Goal: Task Accomplishment & Management: Complete application form

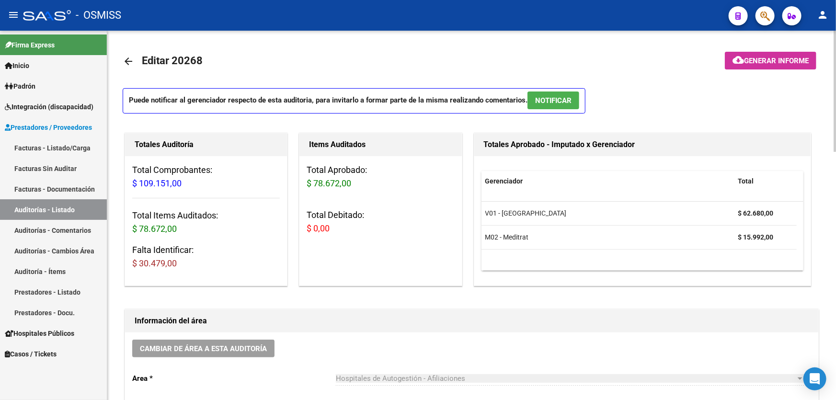
scroll to position [609, 0]
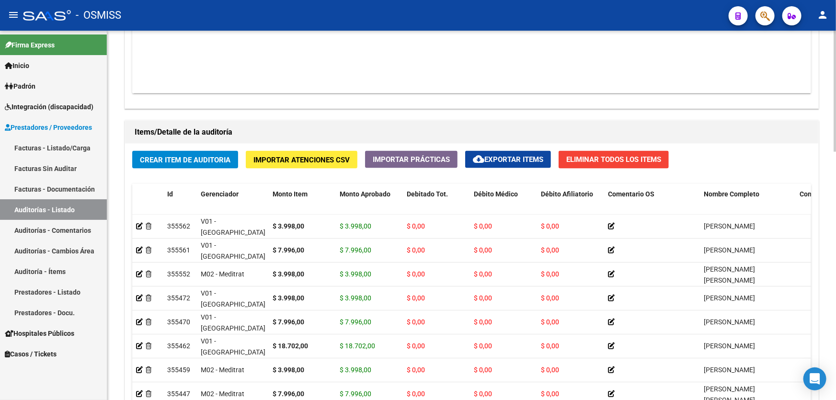
click at [276, 103] on div "Agregar Comprobante cloud_download Exportar Comprobantes ID CAE Razon Social CP…" at bounding box center [471, 8] width 693 height 199
click at [451, 33] on datatable-body "$ 109.151,00 164743 MUNICIPALIDAD DE EXALTACION DE LA [PERSON_NAME] Factura C: …" at bounding box center [471, 36] width 679 height 113
click at [302, 127] on h1 "Items/Detalle de la auditoría" at bounding box center [472, 132] width 674 height 15
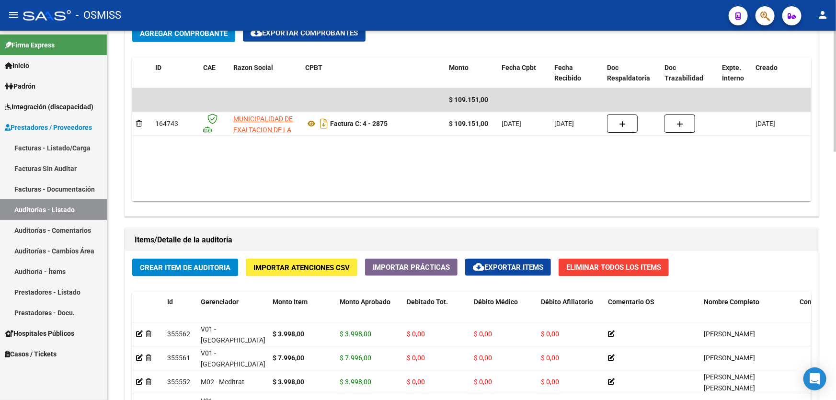
scroll to position [479, 0]
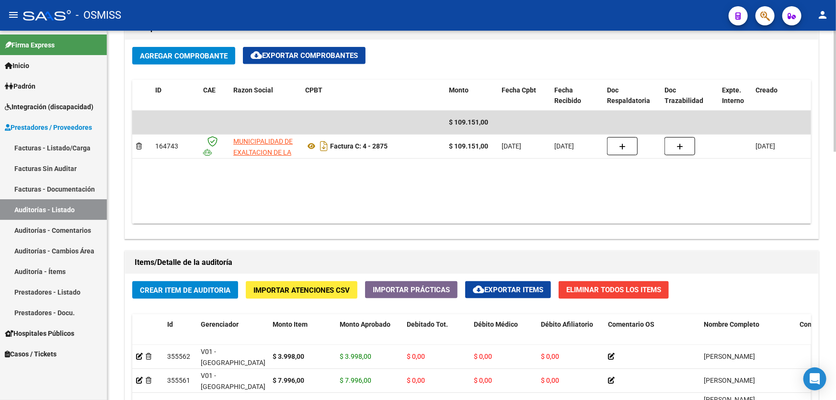
drag, startPoint x: 215, startPoint y: 276, endPoint x: 215, endPoint y: 284, distance: 7.2
click at [217, 286] on span "Crear Item de Auditoria" at bounding box center [185, 290] width 91 height 9
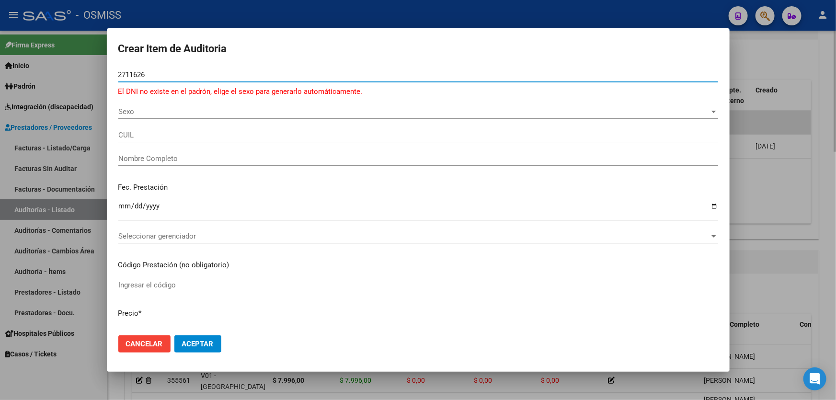
type input "27116268"
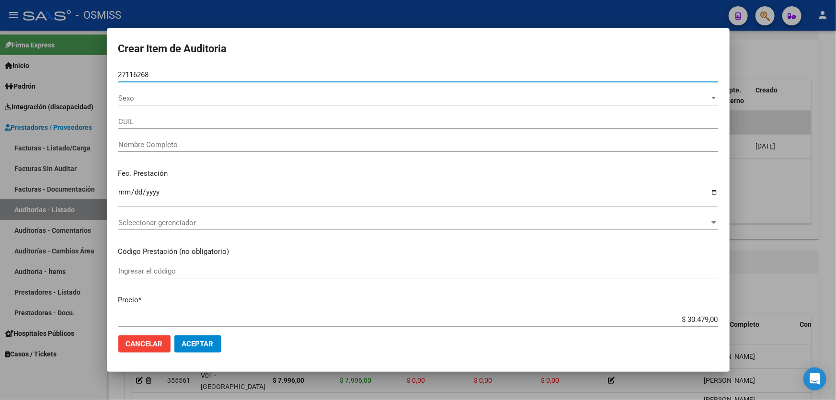
type input "27271162680"
type input "NOVILLO [PERSON_NAME]"
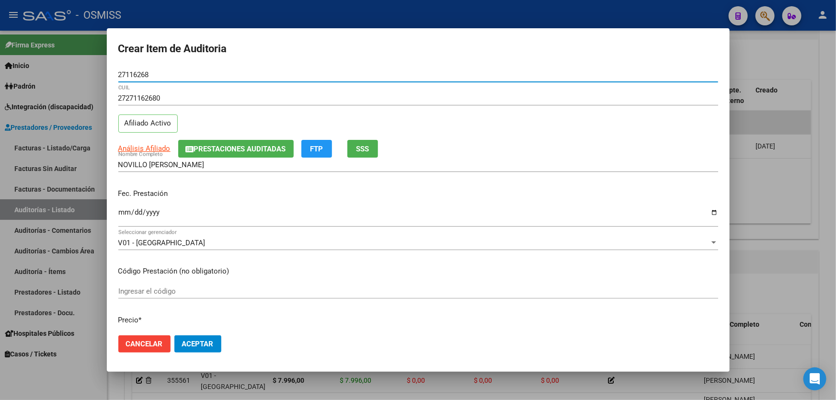
type input "27116268"
click at [121, 206] on div "Ingresar la fecha" at bounding box center [418, 216] width 600 height 21
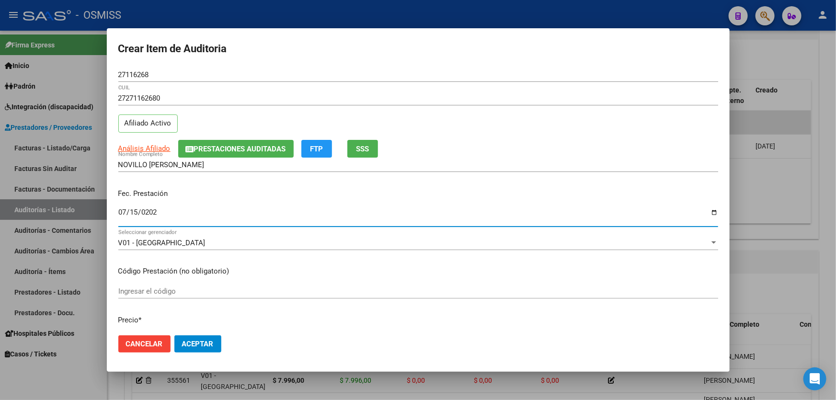
type input "[DATE]"
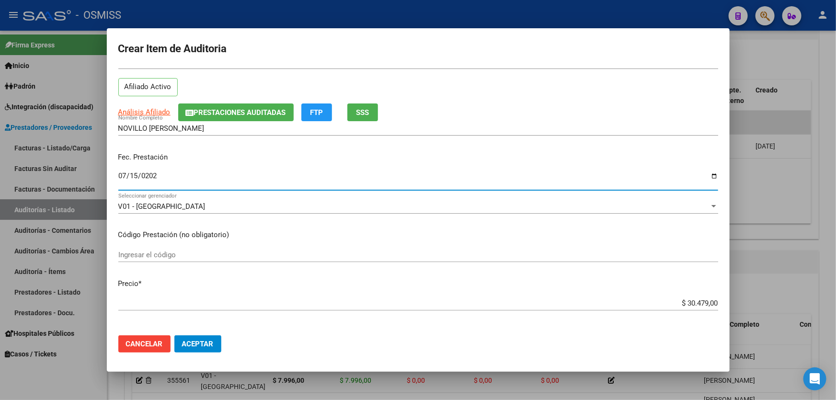
scroll to position [87, 0]
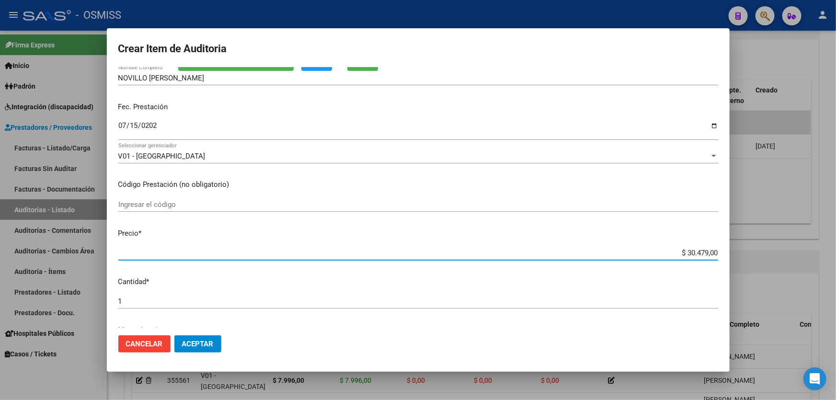
drag, startPoint x: 654, startPoint y: 253, endPoint x: 836, endPoint y: 196, distance: 190.2
click at [836, 206] on div "Crear Item de Auditoria 27116268 Nro Documento 27271162680 CUIL Afiliado Activo…" at bounding box center [418, 200] width 836 height 400
type input "$ 0,03"
type input "$ 0,39"
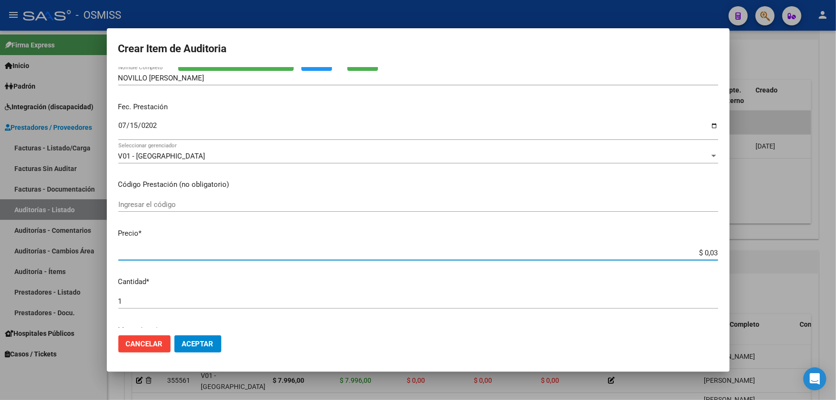
type input "$ 0,39"
type input "$ 3,99"
type input "$ 39,98"
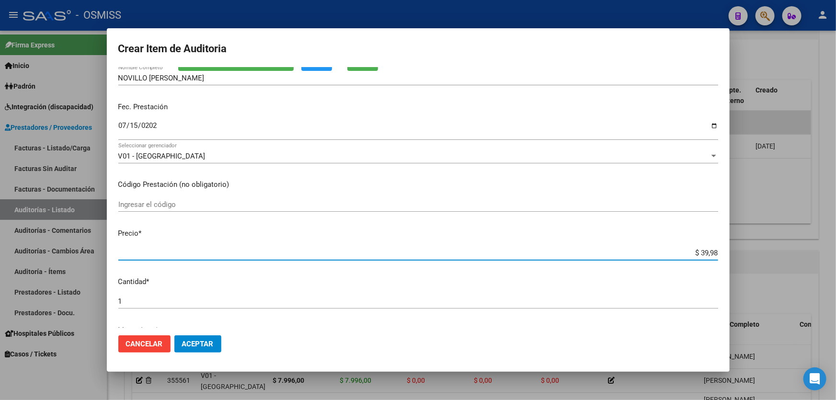
type input "$ 399,80"
type input "$ 3.998,00"
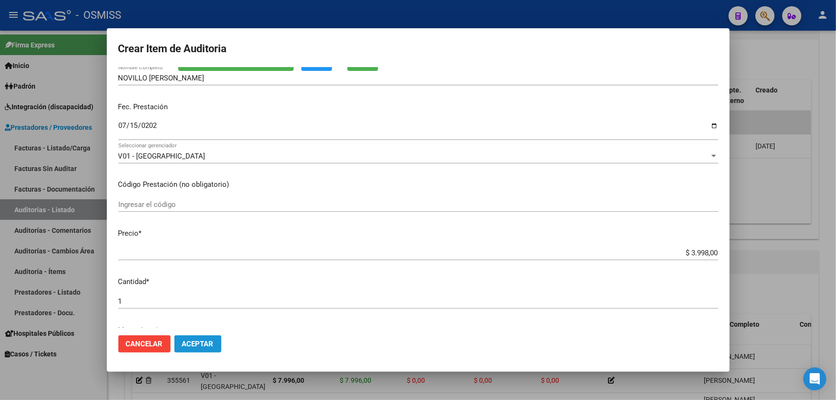
click at [182, 349] on button "Aceptar" at bounding box center [197, 343] width 47 height 17
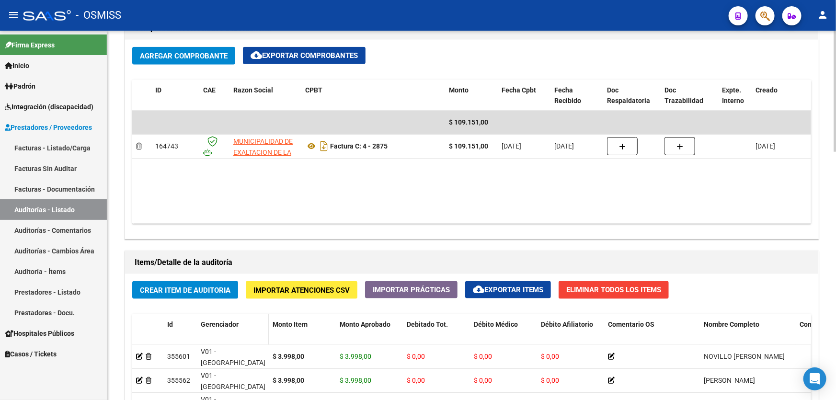
drag, startPoint x: 307, startPoint y: 240, endPoint x: 204, endPoint y: 333, distance: 138.4
click at [307, 240] on div "Información del área Cambiar de área a esta auditoría Area * Hospitales de Auto…" at bounding box center [472, 231] width 698 height 823
click at [207, 287] on span "Crear Item de Auditoria" at bounding box center [185, 290] width 91 height 9
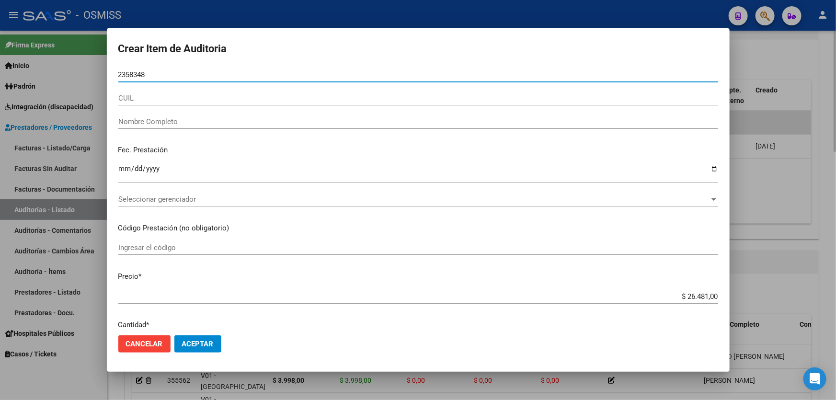
type input "23583489"
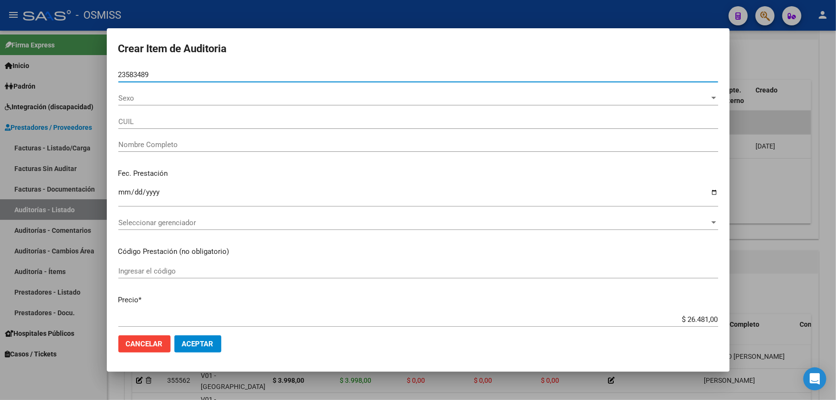
type input "27235834893"
type input "[PERSON_NAME]"
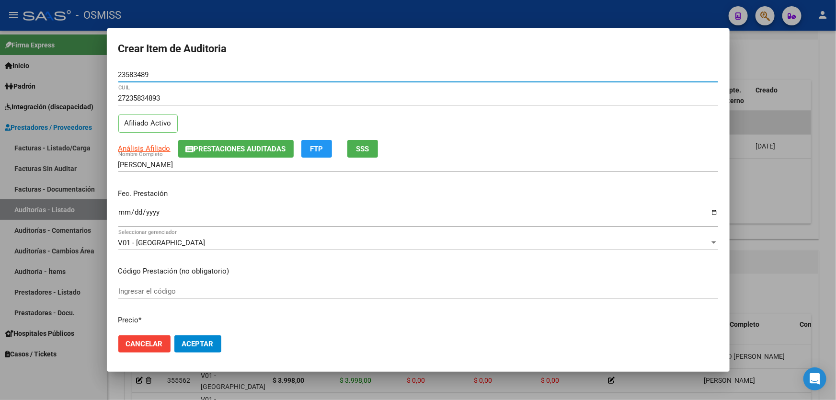
type input "23583489"
drag, startPoint x: 122, startPoint y: 189, endPoint x: 122, endPoint y: 202, distance: 12.9
click at [122, 190] on p "Fec. Prestación" at bounding box center [418, 193] width 600 height 11
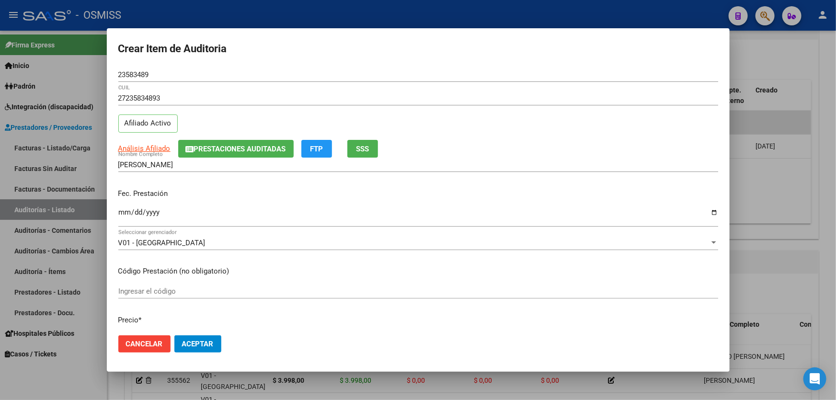
click at [122, 208] on input "Ingresar la fecha" at bounding box center [418, 215] width 600 height 15
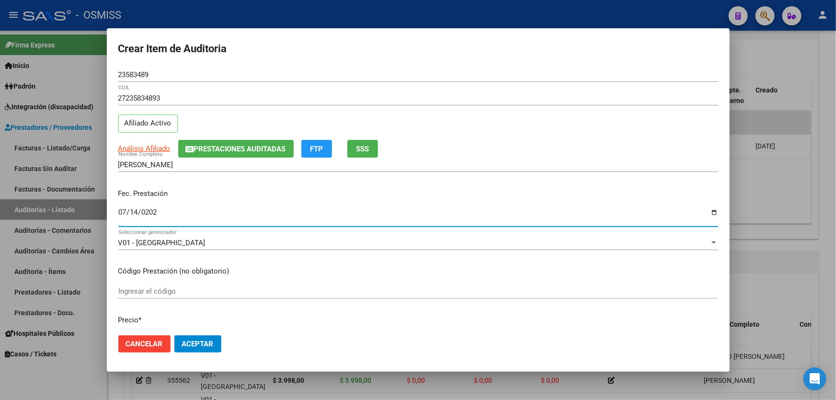
type input "[DATE]"
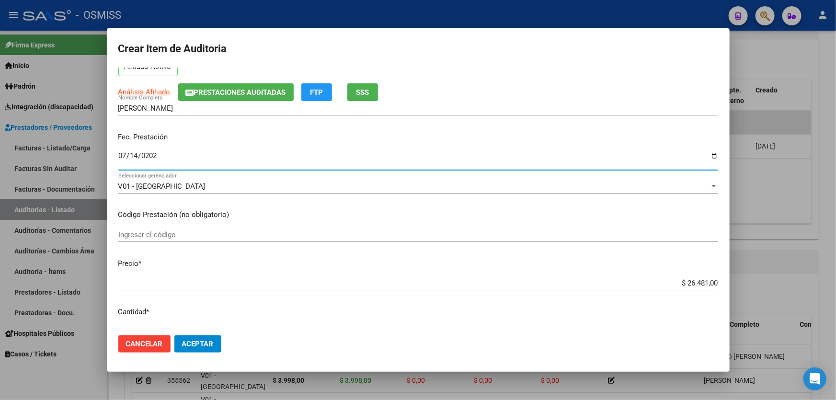
scroll to position [174, 0]
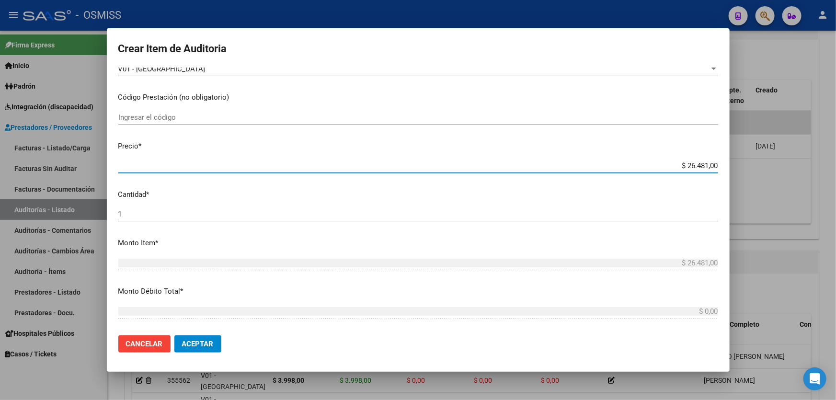
drag, startPoint x: 655, startPoint y: 166, endPoint x: 836, endPoint y: 123, distance: 185.1
click at [836, 128] on div "Crear Item de Auditoria 23583489 Nro Documento 27235834893 CUIL Afiliado Activo…" at bounding box center [418, 200] width 836 height 400
type input "$ 0,03"
type input "$ 0,39"
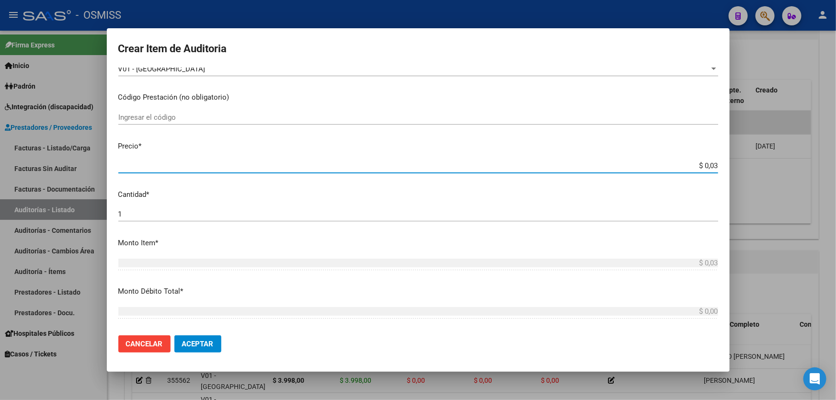
type input "$ 0,39"
type input "$ 3,99"
type input "$ 39,98"
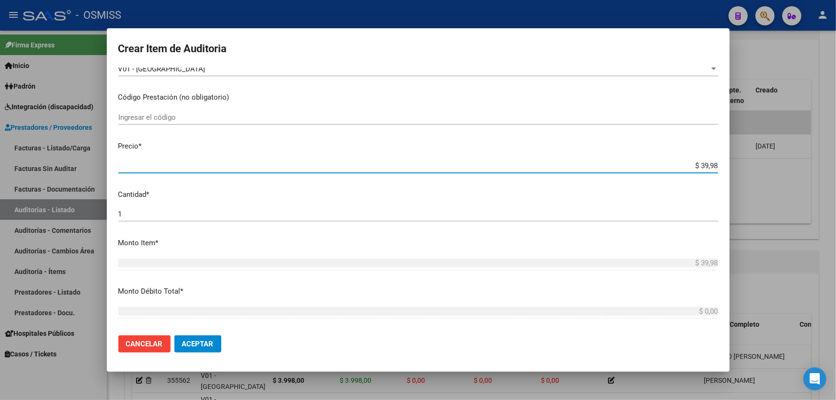
type input "$ 399,80"
type input "$ 3.998,00"
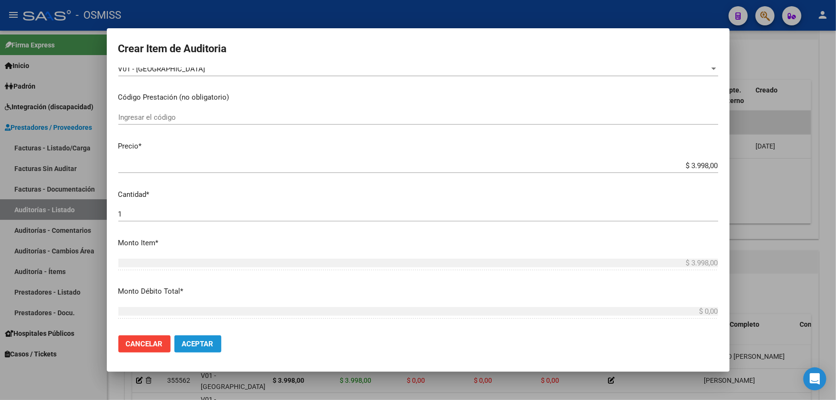
click at [212, 342] on span "Aceptar" at bounding box center [198, 344] width 32 height 9
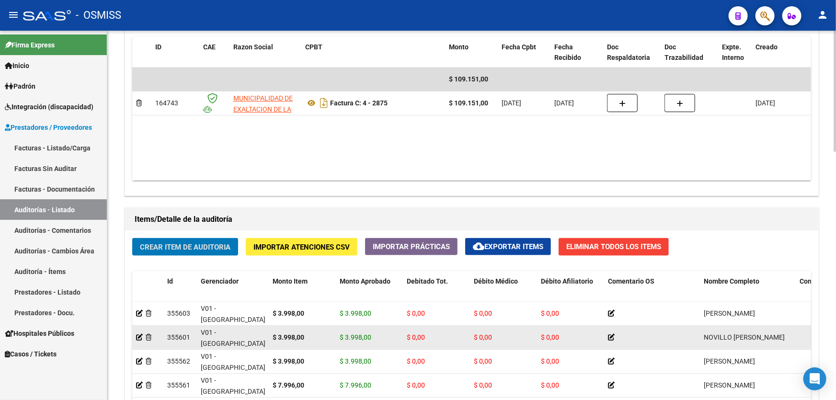
scroll to position [566, 0]
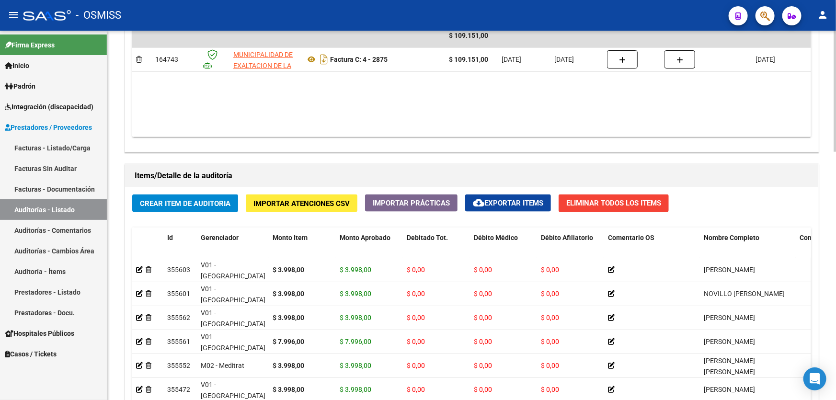
drag, startPoint x: 315, startPoint y: 143, endPoint x: 216, endPoint y: 187, distance: 107.9
click at [315, 143] on div "Agregar Comprobante cloud_download Exportar Comprobantes ID CAE Razon Social CP…" at bounding box center [471, 52] width 693 height 199
drag, startPoint x: 340, startPoint y: 140, endPoint x: 318, endPoint y: 152, distance: 24.9
click at [340, 140] on div "Agregar Comprobante cloud_download Exportar Comprobantes ID CAE Razon Social CP…" at bounding box center [471, 52] width 693 height 199
click at [166, 200] on span "Crear Item de Auditoria" at bounding box center [185, 203] width 91 height 9
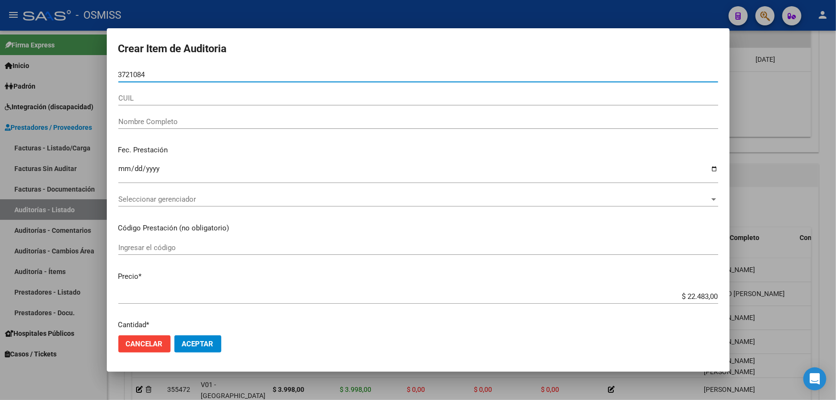
type input "37210845"
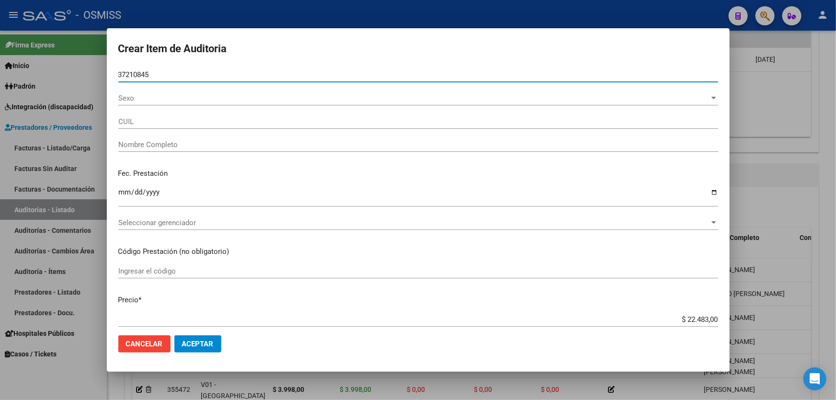
type input "20372108453"
type input "[PERSON_NAME]"
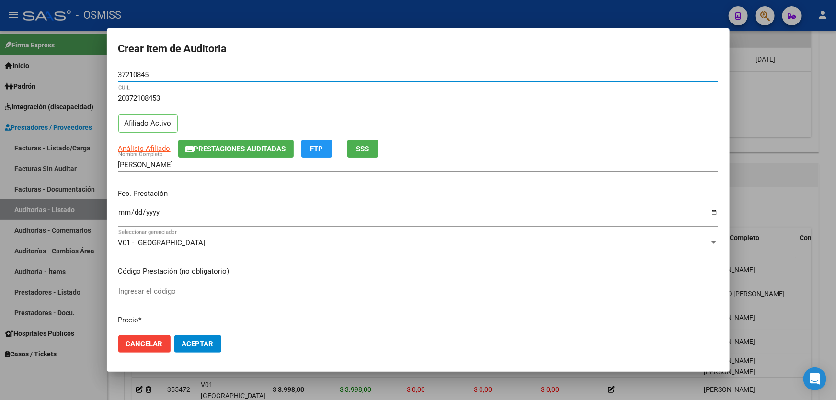
type input "37210845"
click at [121, 212] on input "Ingresar la fecha" at bounding box center [418, 215] width 600 height 15
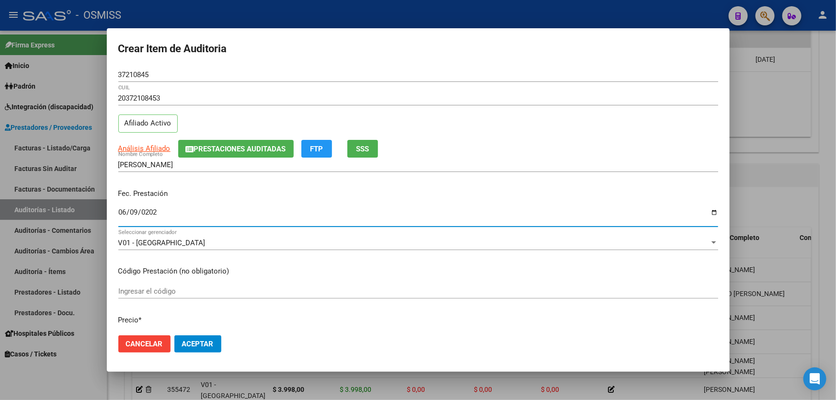
type input "[DATE]"
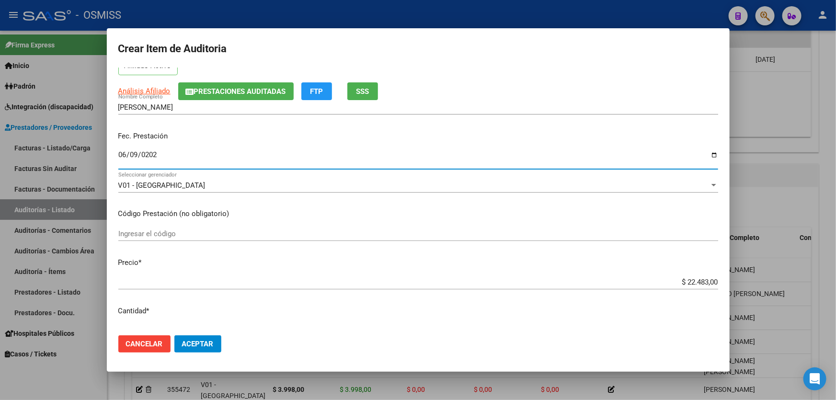
scroll to position [174, 0]
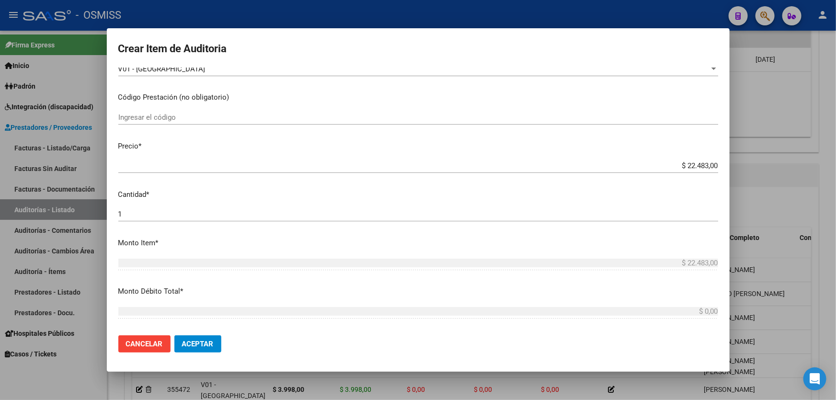
click at [198, 340] on span "Aceptar" at bounding box center [198, 344] width 32 height 9
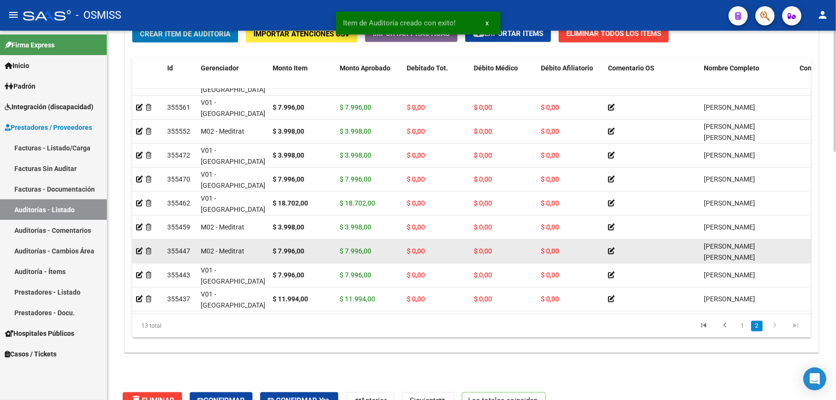
scroll to position [755, 0]
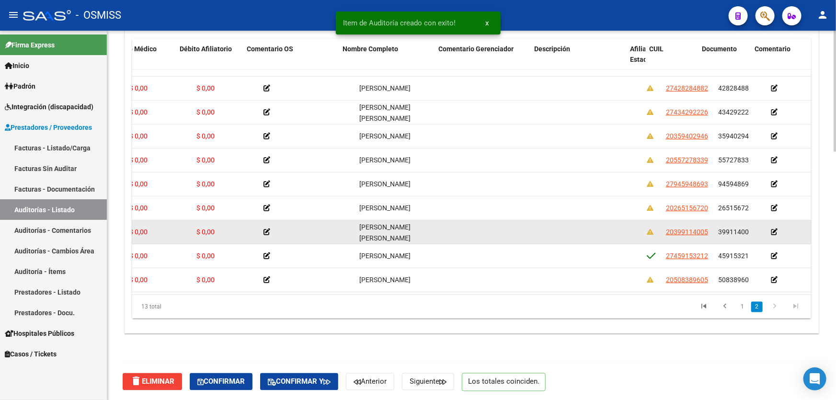
drag, startPoint x: 652, startPoint y: 222, endPoint x: 686, endPoint y: 216, distance: 34.2
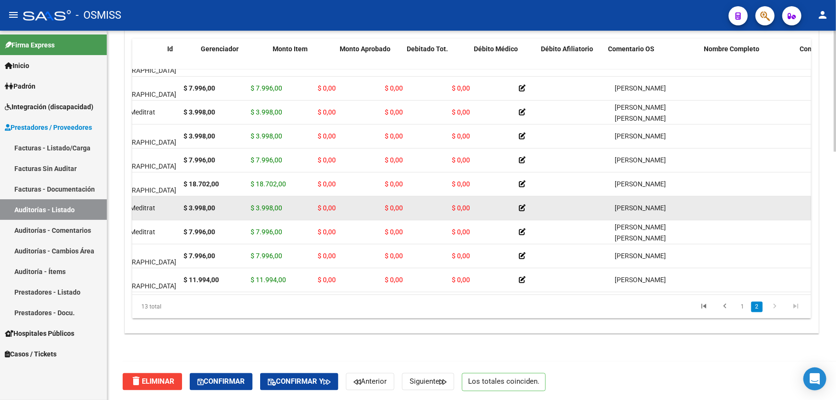
scroll to position [95, 0]
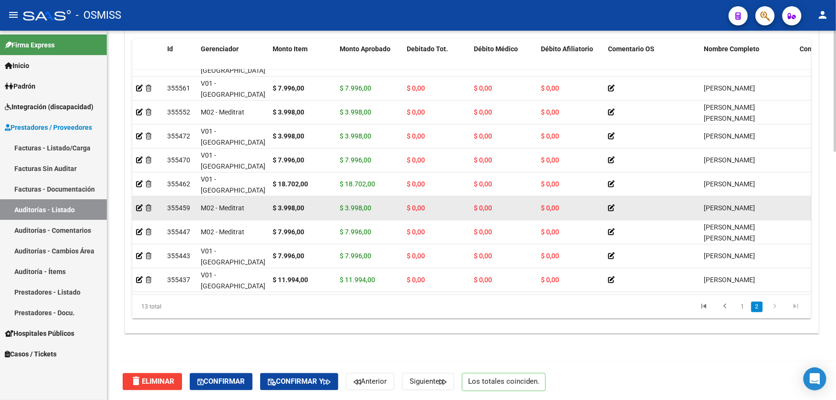
drag, startPoint x: 627, startPoint y: 212, endPoint x: 548, endPoint y: 211, distance: 79.5
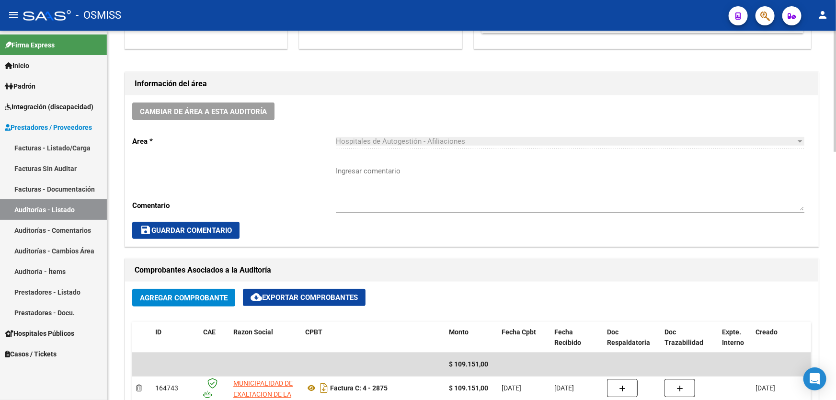
scroll to position [232, 0]
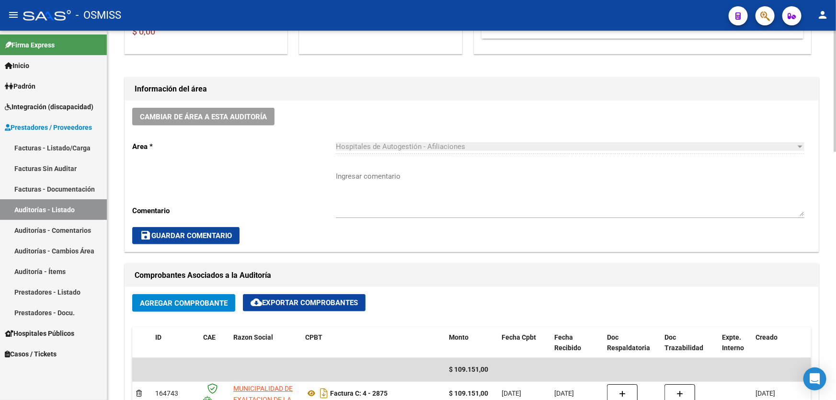
click at [205, 129] on div "Cambiar de área a esta auditoría Area * Hospitales de Autogestión - Afiliacione…" at bounding box center [471, 176] width 693 height 151
click at [210, 119] on span "Cambiar de área a esta auditoría" at bounding box center [203, 117] width 127 height 9
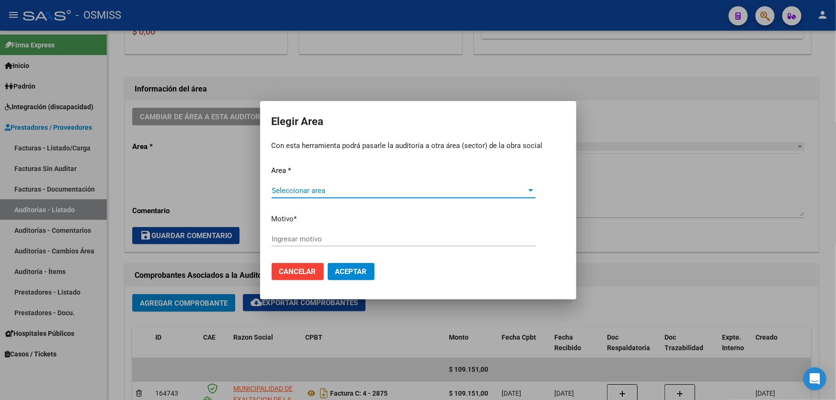
click at [323, 199] on div "Seleccionar area Seleccionar area" at bounding box center [404, 195] width 264 height 23
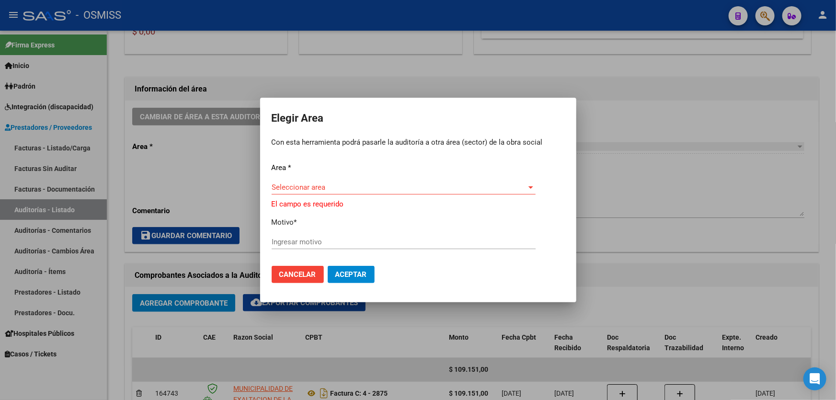
click at [320, 175] on div "Area * Seleccionar area Seleccionar area El campo es requerido Motivo * Ingresa…" at bounding box center [418, 210] width 293 height 96
click at [318, 195] on div "Seleccionar area Seleccionar area" at bounding box center [404, 187] width 264 height 14
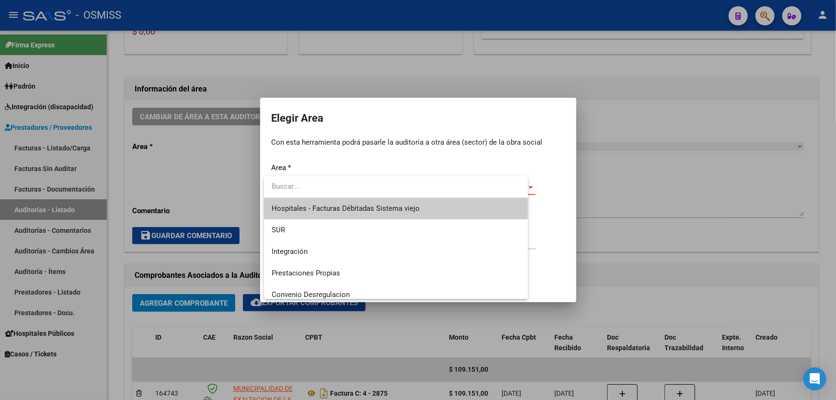
click at [318, 192] on input "dropdown search" at bounding box center [396, 187] width 264 height 22
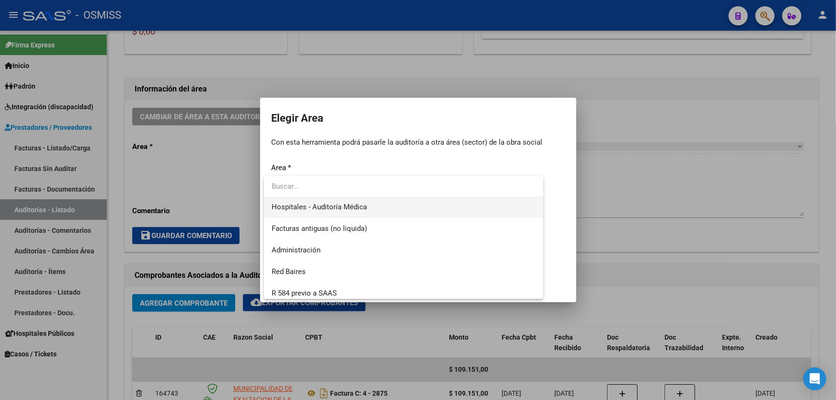
click at [331, 215] on span "Hospitales - Auditoría Médica" at bounding box center [404, 207] width 264 height 22
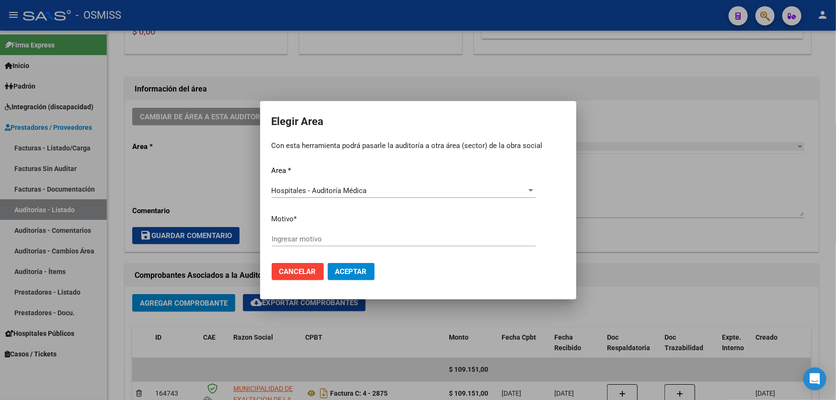
click at [331, 223] on p "Motivo *" at bounding box center [418, 219] width 293 height 11
click at [322, 248] on div "Ingresar motivo" at bounding box center [404, 243] width 264 height 23
click at [316, 239] on input "Ingresar motivo" at bounding box center [404, 239] width 264 height 9
type input "a"
type input "AUDITADO"
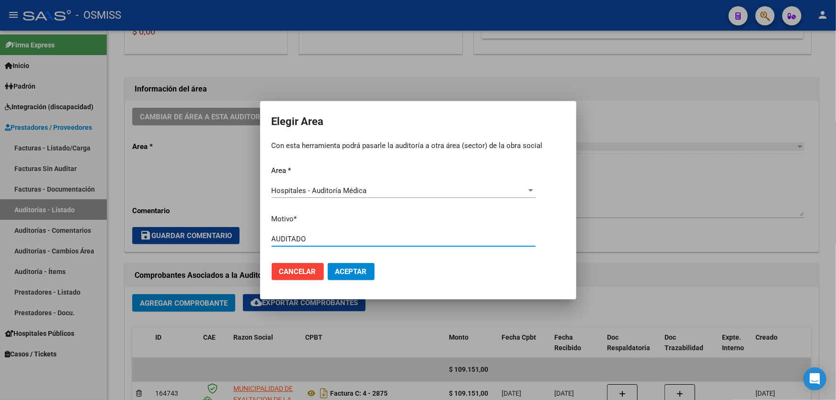
click at [339, 271] on span "Aceptar" at bounding box center [351, 271] width 32 height 9
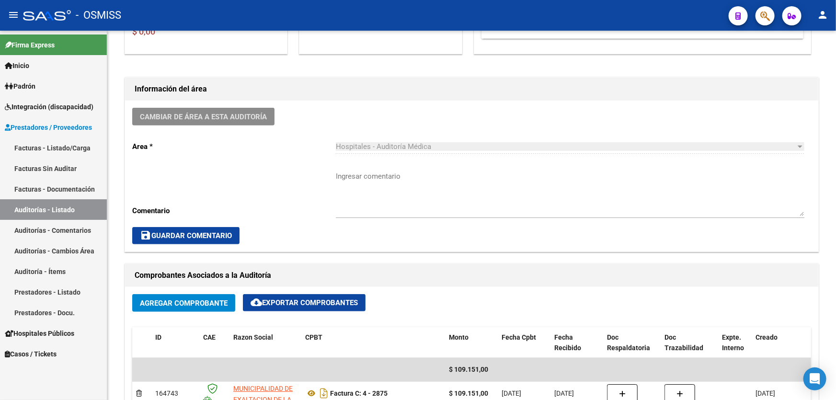
click at [30, 199] on link "Auditorías - Listado" at bounding box center [53, 209] width 107 height 21
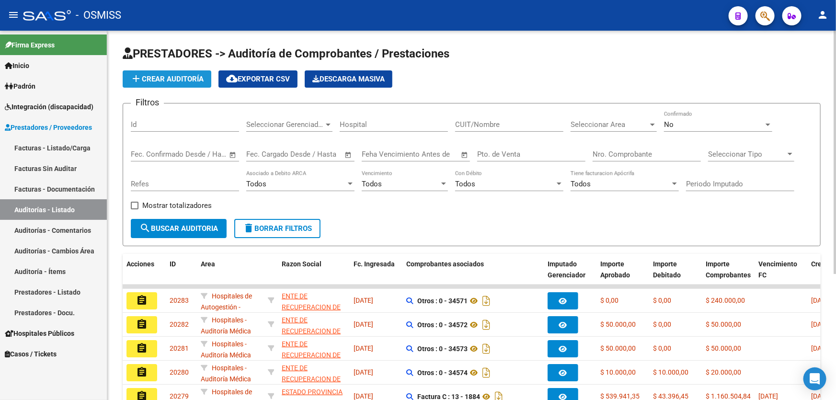
click at [196, 70] on button "add Crear Auditoría" at bounding box center [167, 78] width 89 height 17
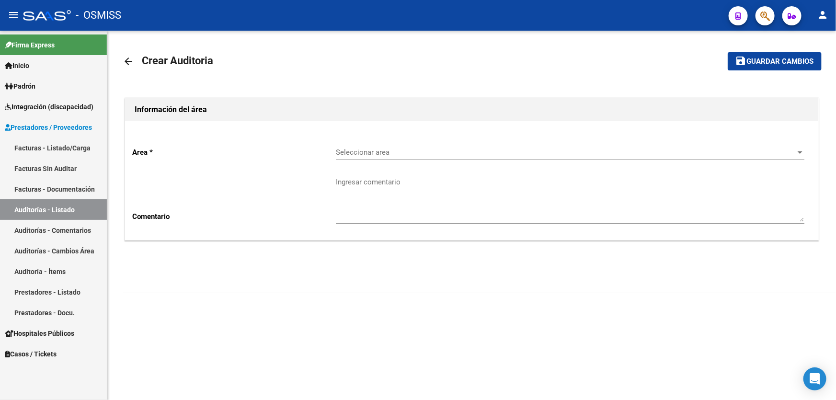
click at [373, 134] on div "Area * Seleccionar area Seleccionar area Comentario Ingresar comentario" at bounding box center [471, 180] width 693 height 119
click at [379, 150] on span "Seleccionar area" at bounding box center [566, 152] width 460 height 9
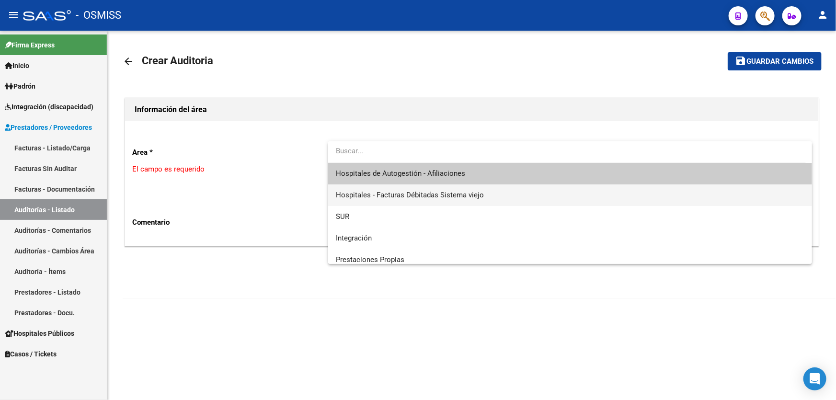
drag, startPoint x: 383, startPoint y: 187, endPoint x: 386, endPoint y: 178, distance: 9.4
click at [386, 178] on div "Hospitales de Autogestión - Afiliaciones Hospitales - Facturas Débitadas Sistem…" at bounding box center [570, 202] width 484 height 123
click at [385, 175] on span "Hospitales de Autogestión - Afiliaciones" at bounding box center [400, 173] width 129 height 9
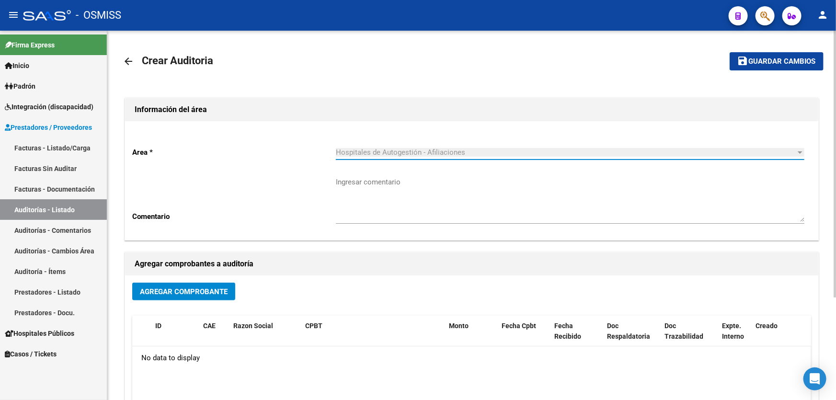
click at [192, 292] on span "Agregar Comprobante" at bounding box center [184, 291] width 88 height 9
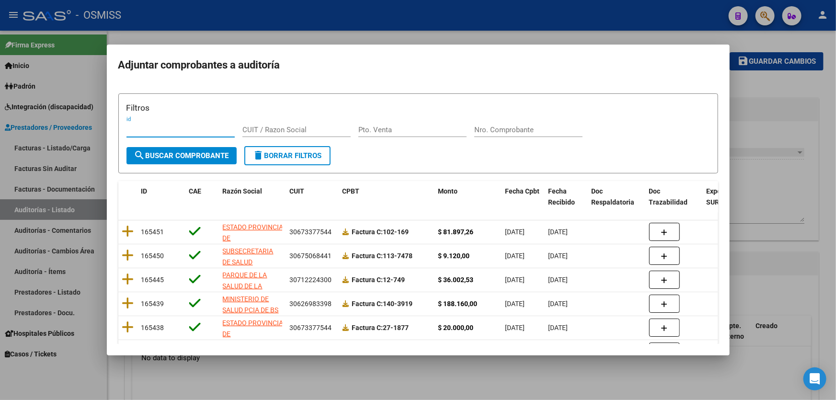
click at [551, 123] on div "Nro. Comprobante" at bounding box center [528, 130] width 108 height 14
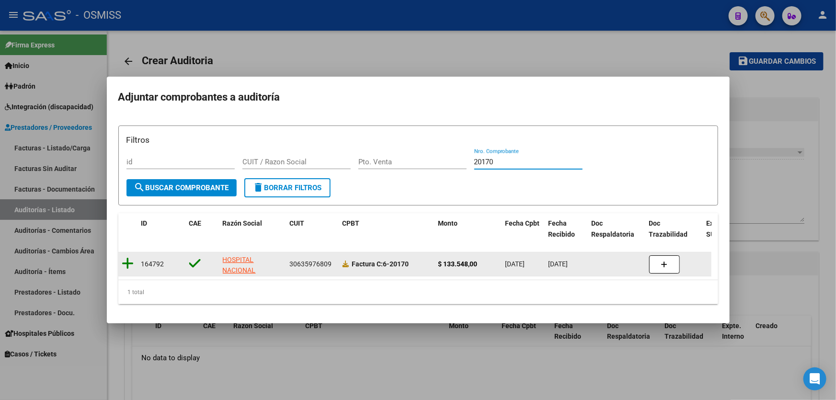
type input "20170"
click at [129, 258] on icon at bounding box center [128, 263] width 12 height 13
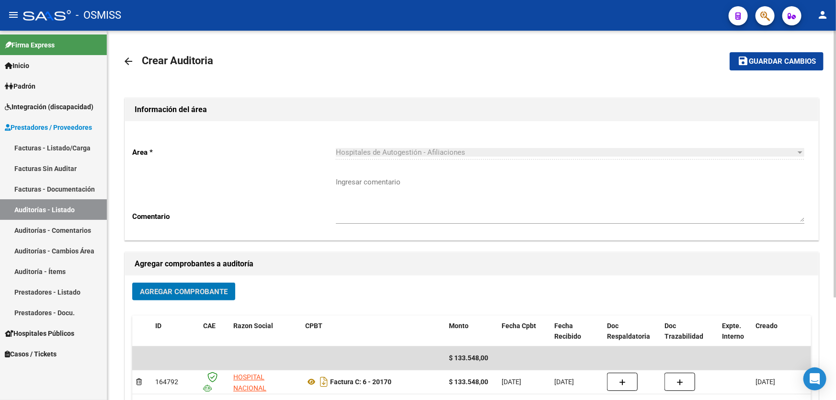
click at [763, 52] on mat-toolbar-row "save Guardar cambios" at bounding box center [750, 61] width 146 height 31
click at [762, 59] on span "Guardar cambios" at bounding box center [782, 61] width 67 height 9
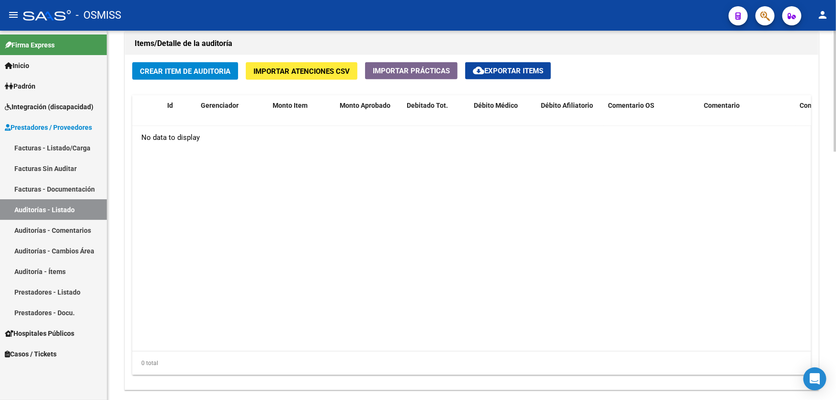
scroll to position [623, 0]
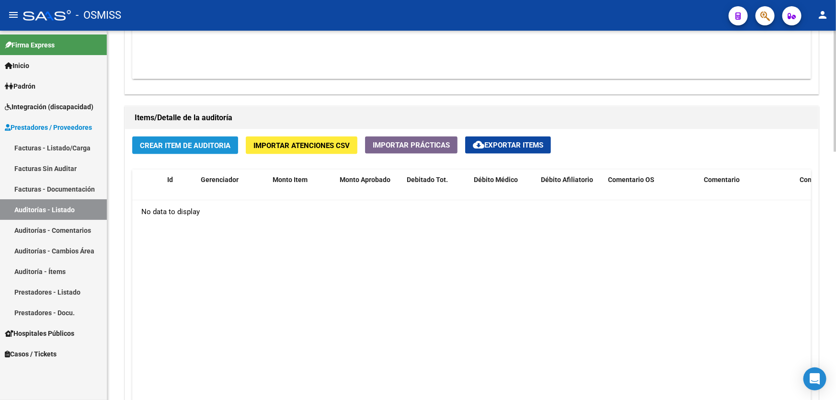
click at [174, 146] on span "Crear Item de Auditoria" at bounding box center [185, 145] width 91 height 9
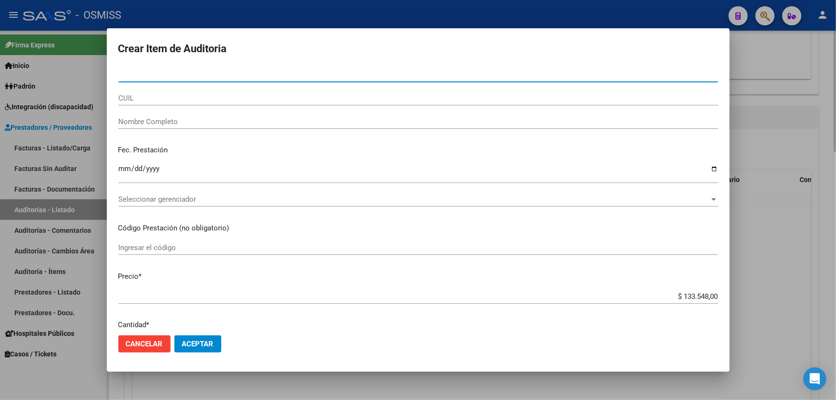
type input "54052975"
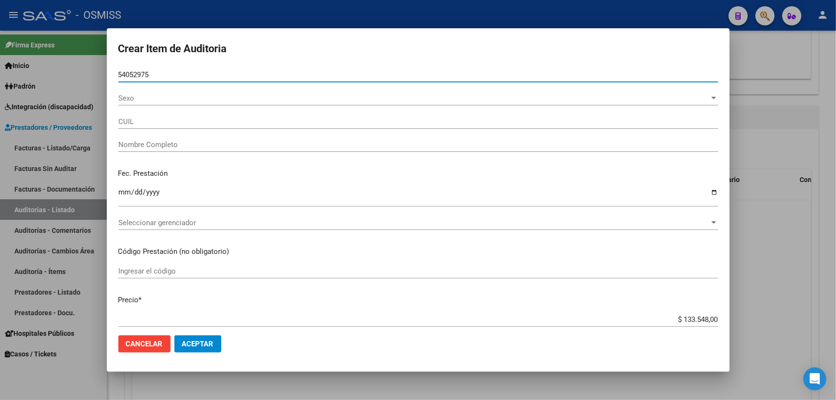
type input "27540529758"
type input "[PERSON_NAME]"
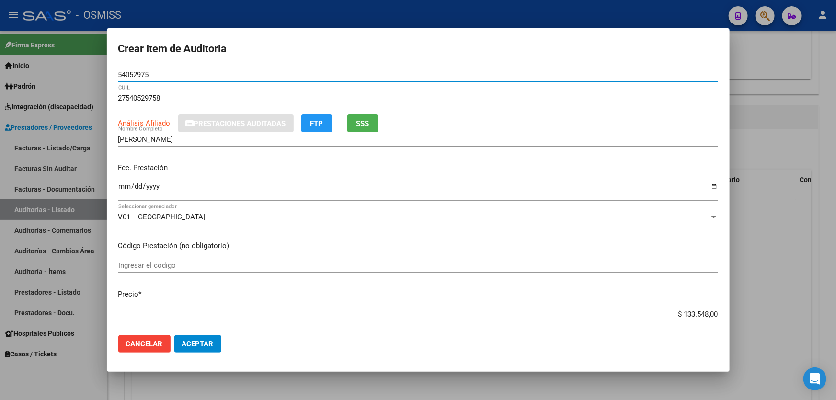
type input "54052975"
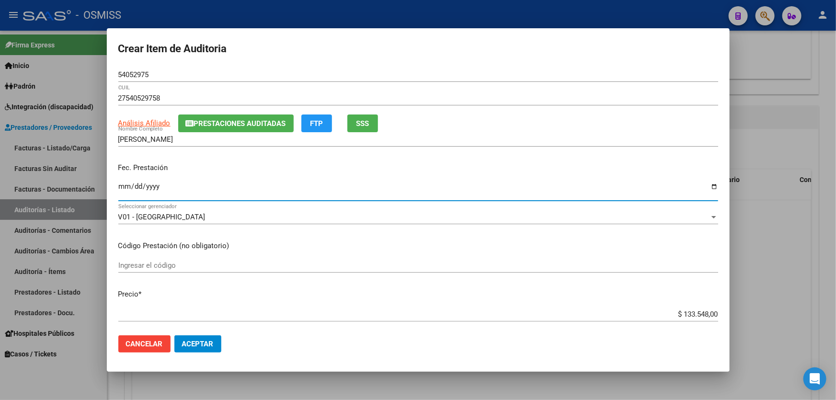
click at [124, 184] on input "Ingresar la fecha" at bounding box center [418, 190] width 600 height 15
type input "[DATE]"
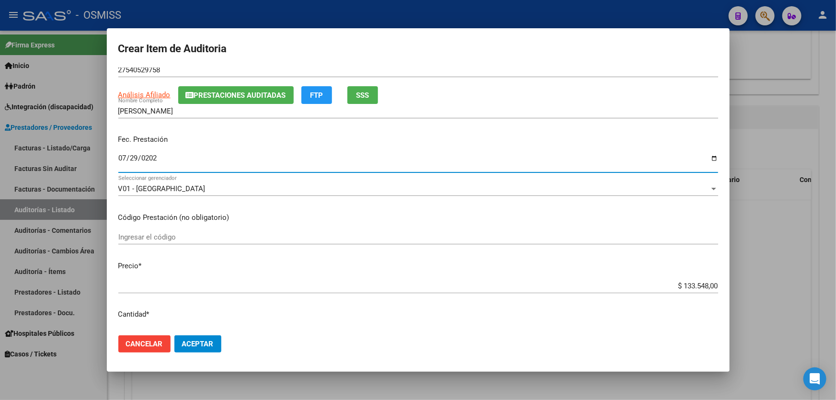
scroll to position [43, 0]
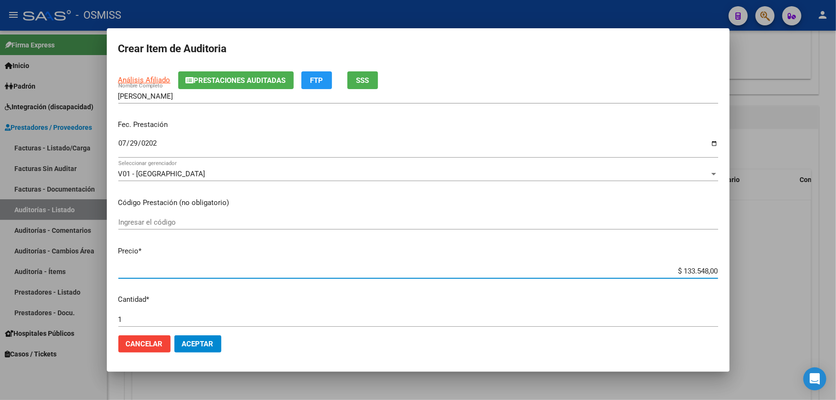
drag, startPoint x: 650, startPoint y: 274, endPoint x: 836, endPoint y: 215, distance: 194.6
click at [836, 217] on div "Crear Item de Auditoria 54052975 Nro Documento 27540529758 CUIL Análisis Afilia…" at bounding box center [418, 200] width 836 height 400
type input "$ 0,03"
type input "$ 0,33"
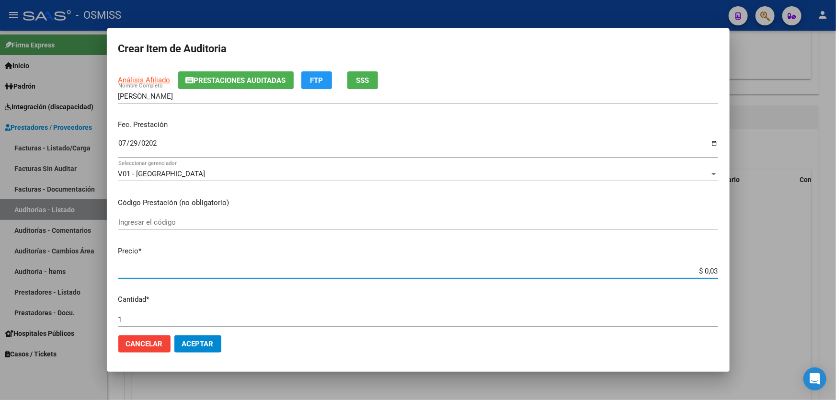
type input "$ 0,33"
type input "$ 3,33"
type input "$ 33,38"
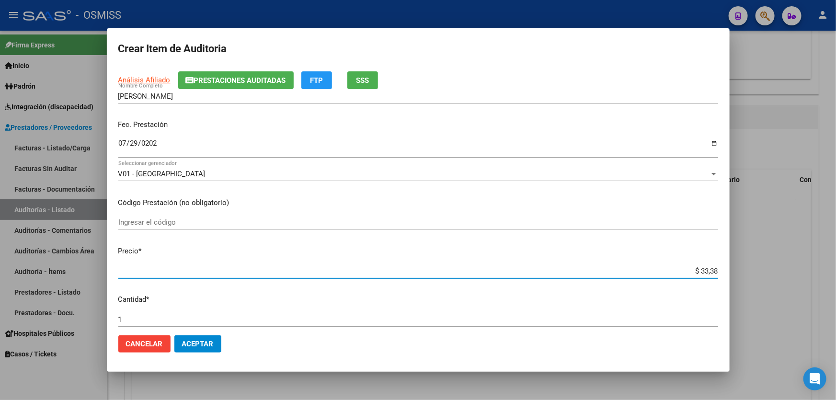
type input "$ 333,87"
type input "$ 3.338,70"
type input "$ 33.387,00"
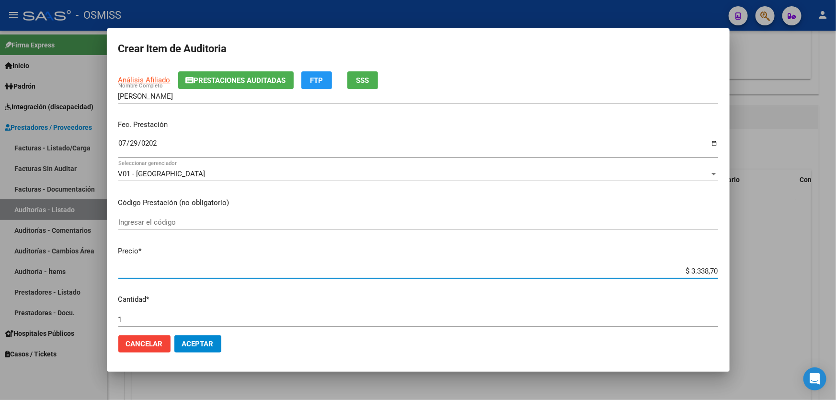
type input "$ 33.387,00"
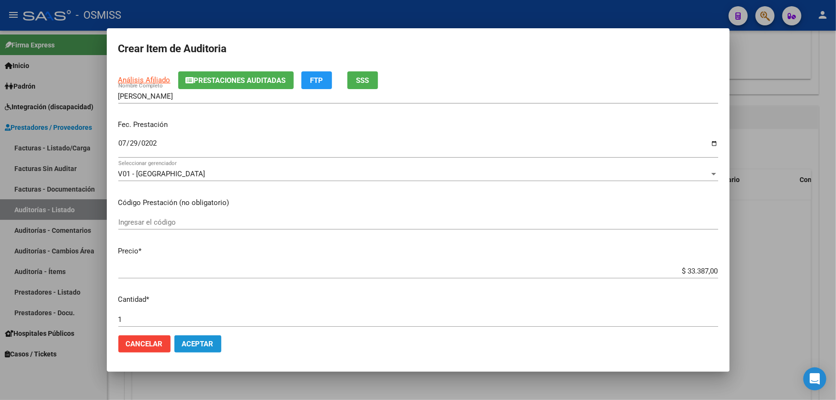
click at [210, 343] on span "Aceptar" at bounding box center [198, 344] width 32 height 9
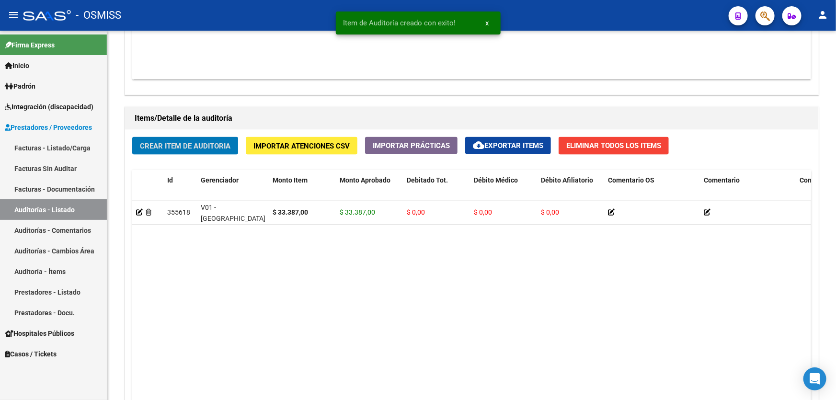
scroll to position [624, 0]
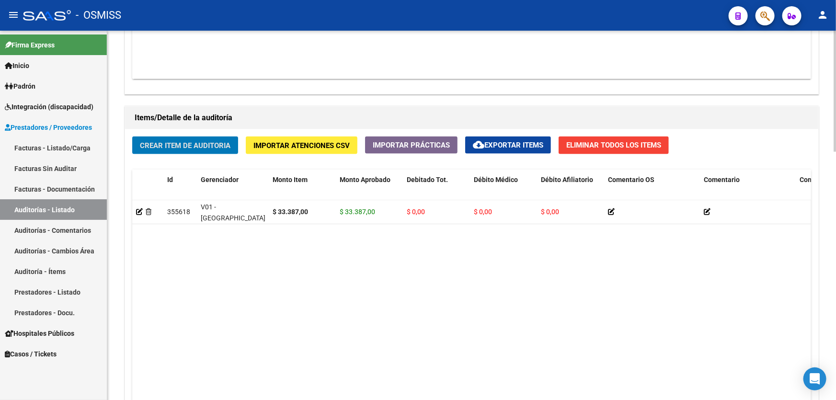
click at [191, 152] on button "Crear Item de Auditoria" at bounding box center [185, 146] width 106 height 18
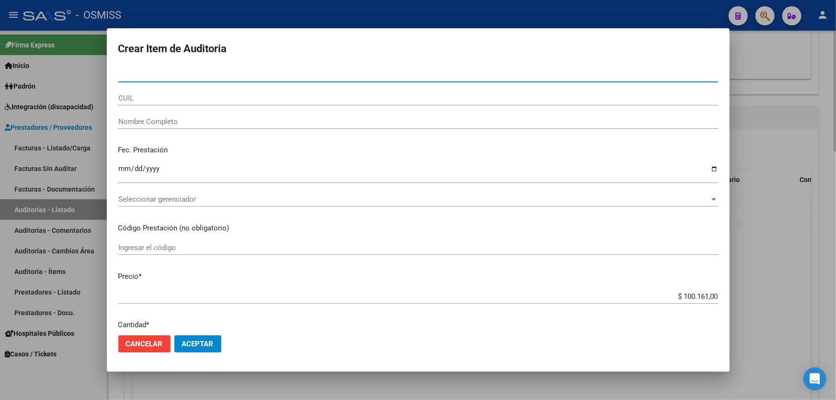
paste input "28602319"
type input "28602319"
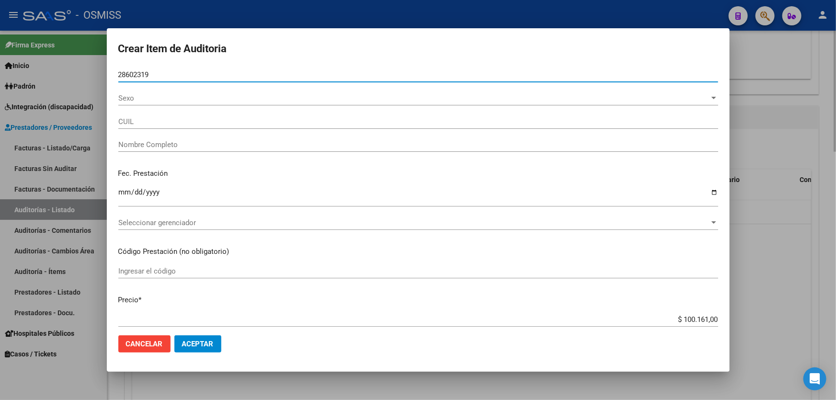
type input "20286023194"
type input "[PERSON_NAME]"
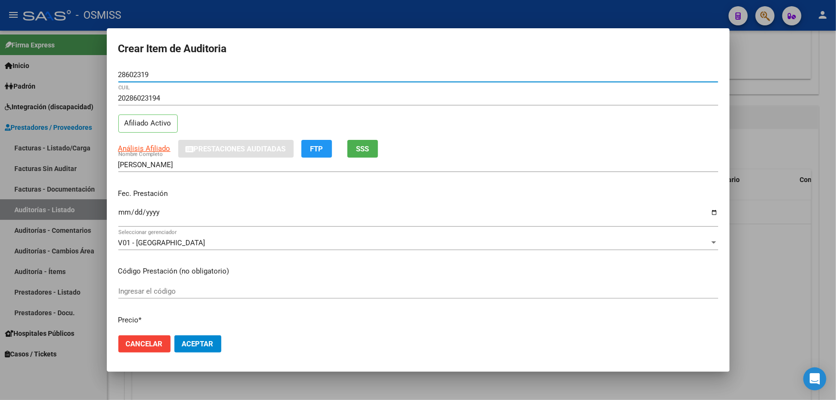
type input "28602319"
click at [125, 213] on input "Ingresar la fecha" at bounding box center [418, 215] width 600 height 15
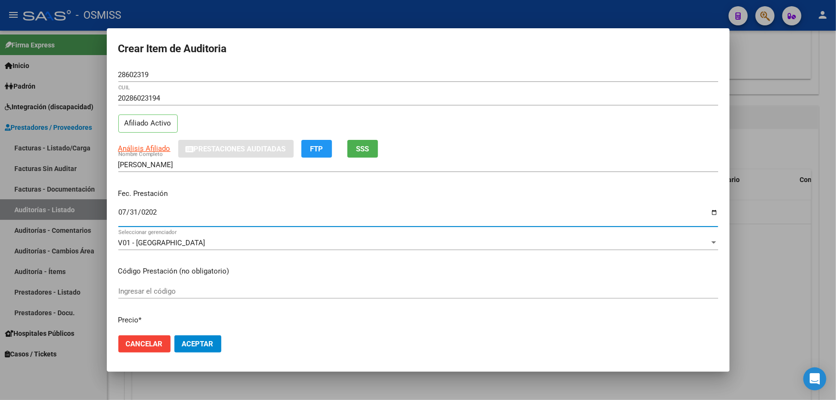
type input "[DATE]"
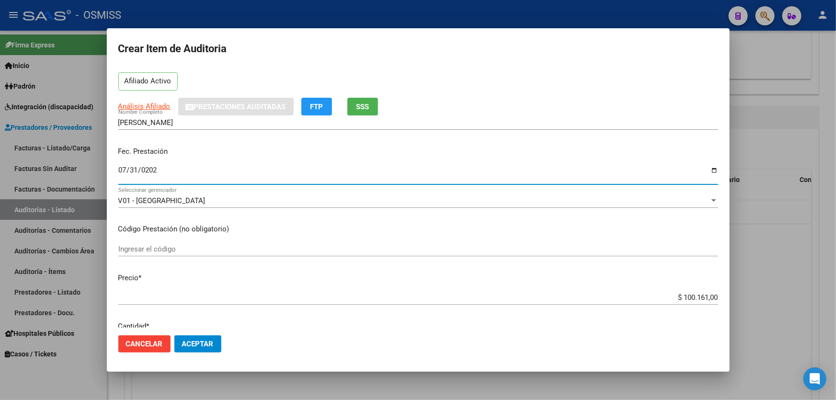
scroll to position [87, 0]
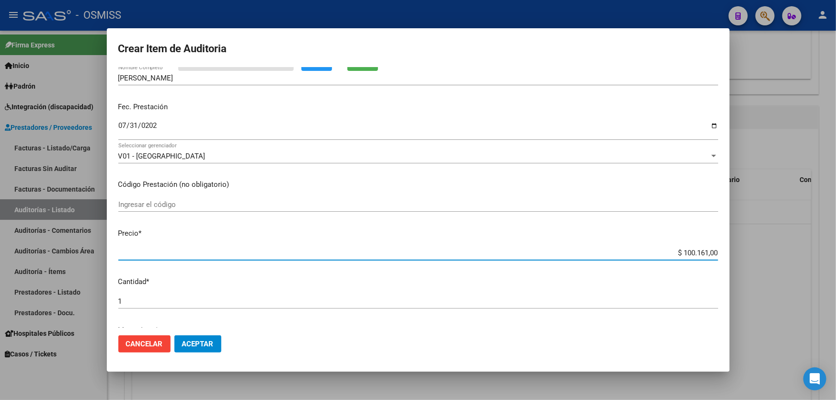
drag, startPoint x: 661, startPoint y: 254, endPoint x: 836, endPoint y: 186, distance: 187.2
click at [836, 186] on div "Crear Item de Auditoria 28602319 Nro Documento 20286023194 CUIL Afiliado Activo…" at bounding box center [418, 200] width 836 height 400
type input "$ 0,05"
type input "$ 0,55"
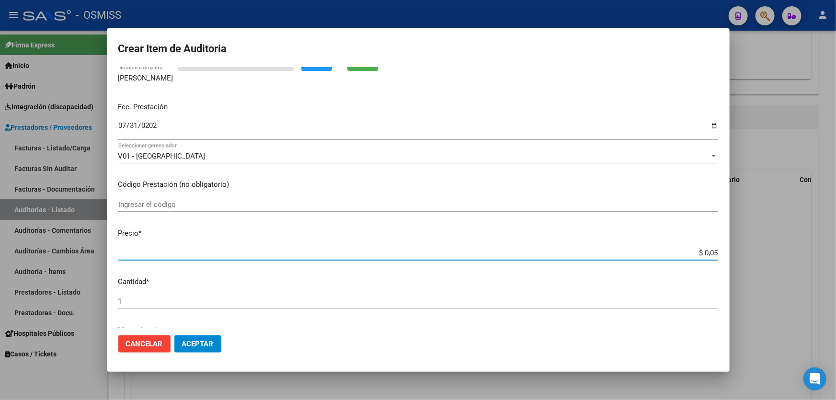
type input "$ 0,55"
type input "$ 5,56"
type input "$ 55,64"
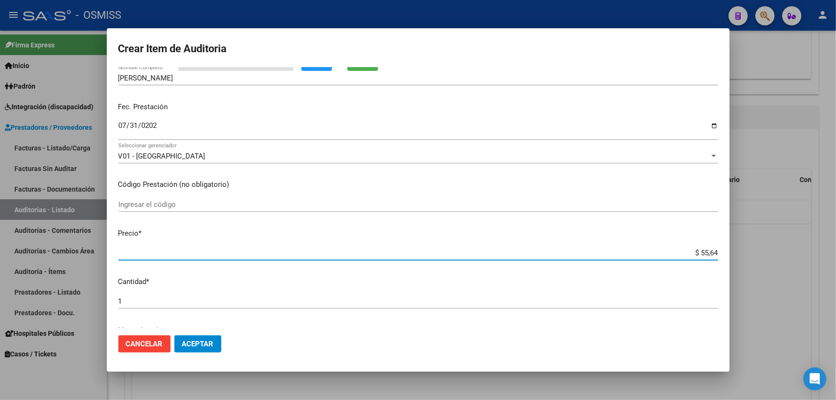
type input "$ 556,45"
type input "$ 5.564,50"
type input "$ 55.645,00"
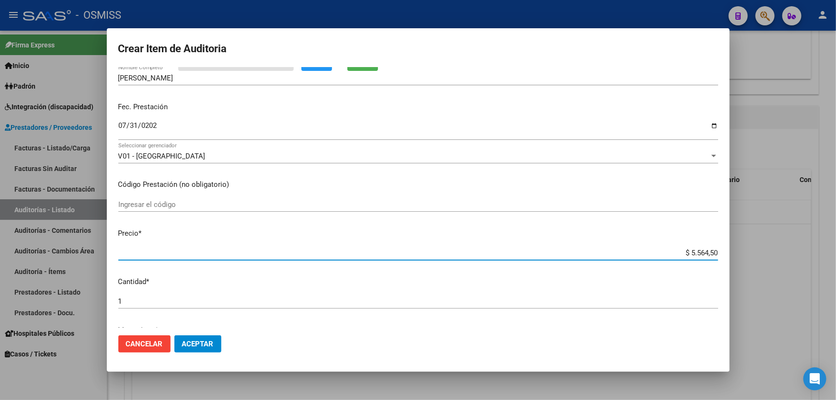
type input "$ 55.645,00"
click at [197, 340] on span "Aceptar" at bounding box center [198, 344] width 32 height 9
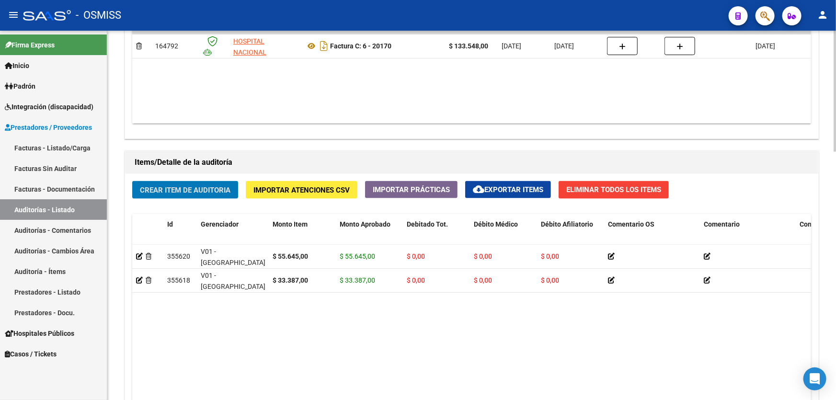
scroll to position [450, 0]
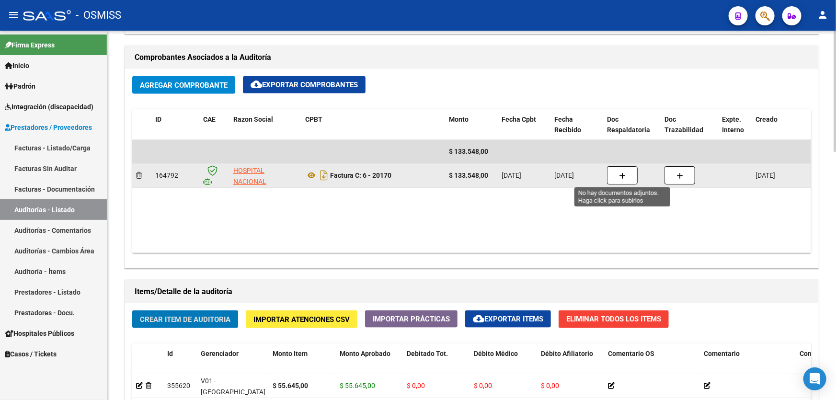
click at [620, 177] on icon "button" at bounding box center [622, 175] width 7 height 7
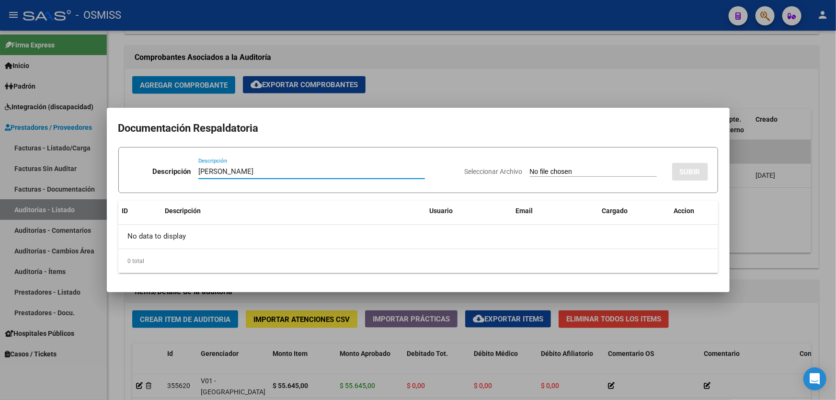
click at [561, 200] on div "Descripción [PERSON_NAME] Descripción Seleccionar Archivo SUBIR ID Descripción …" at bounding box center [418, 210] width 600 height 126
click at [257, 170] on input "[PERSON_NAME]" at bounding box center [311, 171] width 227 height 9
click at [258, 170] on input "[PERSON_NAME]" at bounding box center [311, 171] width 227 height 9
type input "[PERSON_NAME]"
click at [545, 171] on input "Seleccionar Archivo" at bounding box center [593, 172] width 127 height 9
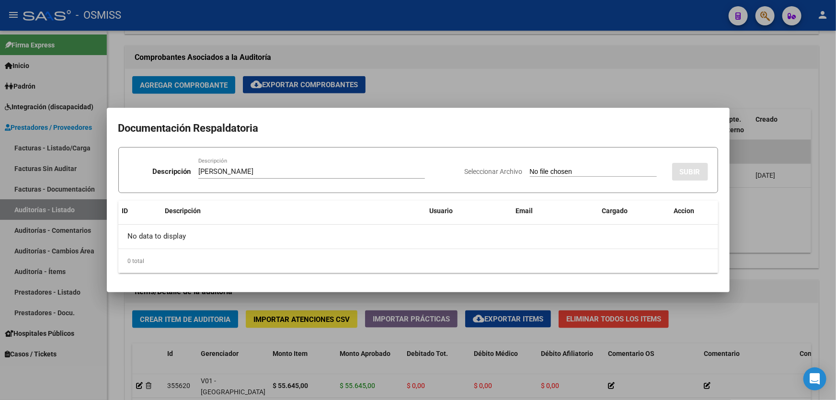
type input "C:\fakepath\[PERSON_NAME].pdf"
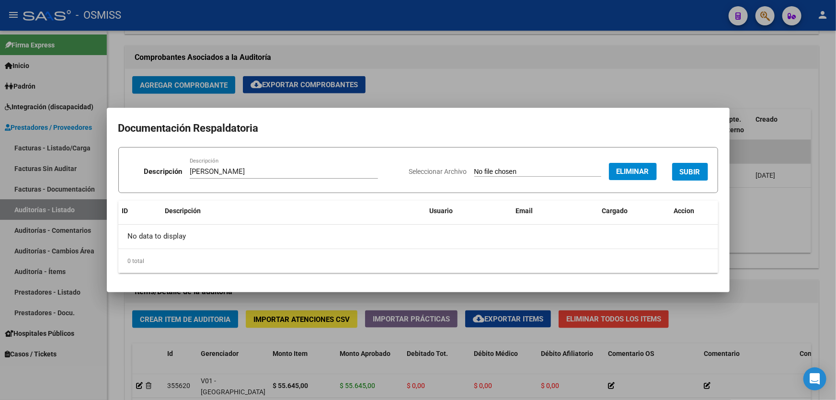
click at [680, 172] on span "SUBIR" at bounding box center [690, 172] width 21 height 9
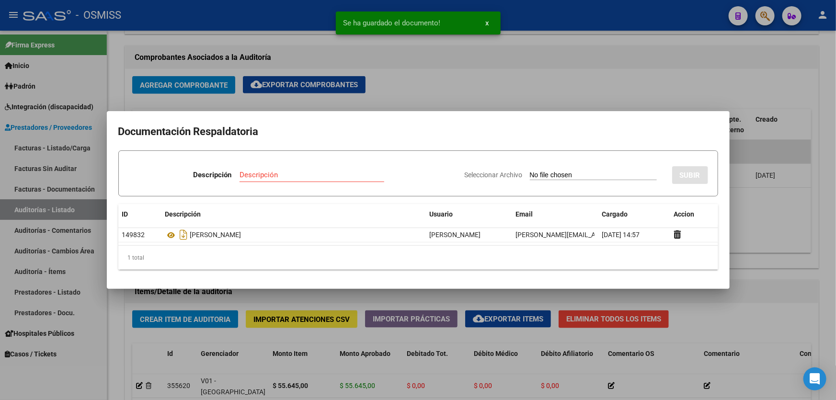
drag, startPoint x: 776, startPoint y: 207, endPoint x: 779, endPoint y: 225, distance: 18.0
click at [778, 214] on div at bounding box center [418, 200] width 836 height 400
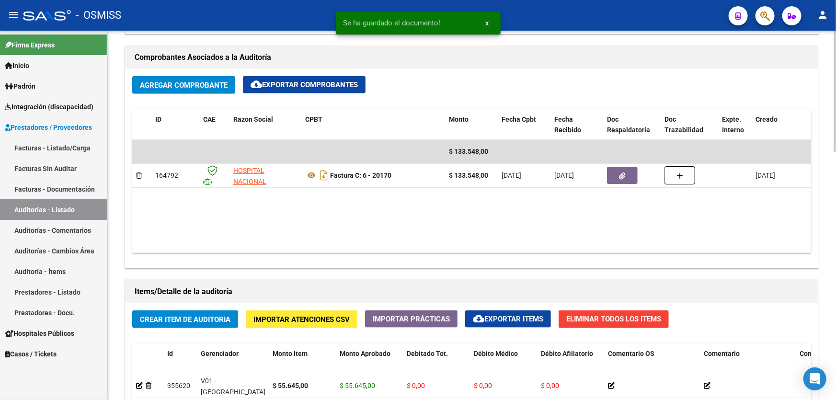
click at [221, 316] on span "Crear Item de Auditoria" at bounding box center [185, 319] width 91 height 9
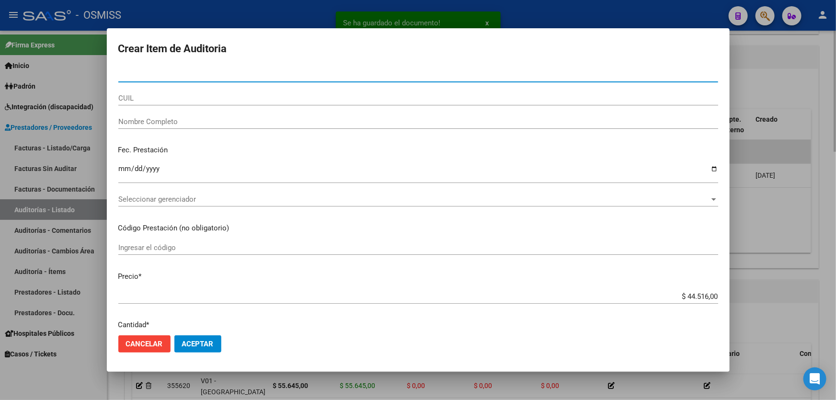
paste input "20178236"
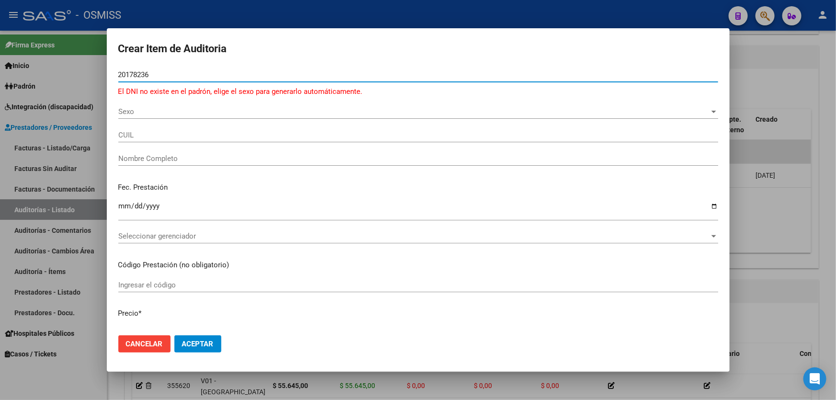
type input "20178236"
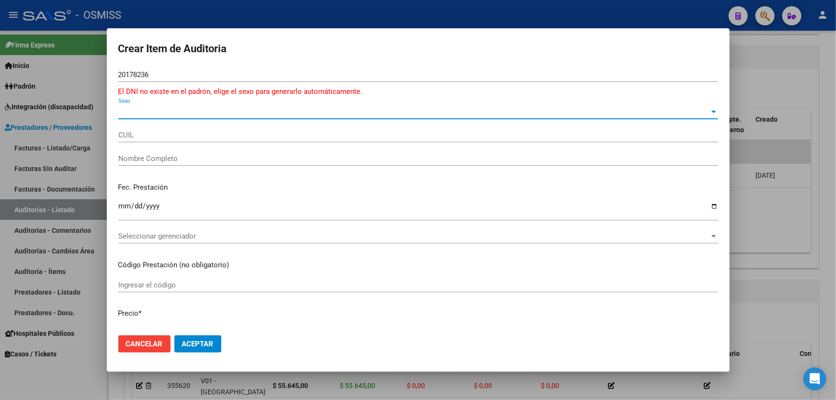
click at [155, 115] on span "Sexo" at bounding box center [413, 111] width 591 height 9
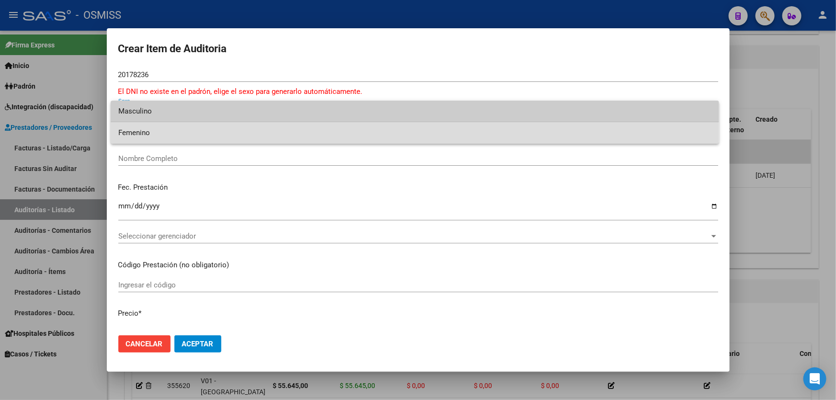
click at [153, 132] on span "Femenino" at bounding box center [414, 133] width 593 height 22
type input "27201782363"
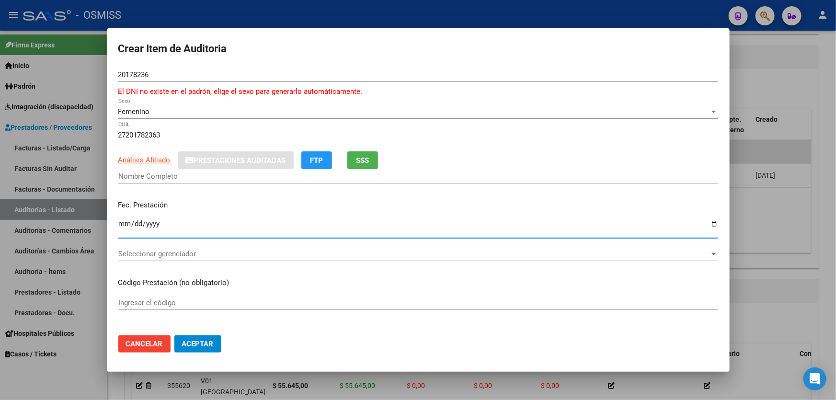
click at [124, 223] on input "Ingresar la fecha" at bounding box center [418, 227] width 600 height 15
type input "[PERSON_NAME] [PERSON_NAME]"
type input "[DATE]"
click at [214, 249] on div "Seleccionar gerenciador Seleccionar gerenciador" at bounding box center [418, 254] width 600 height 14
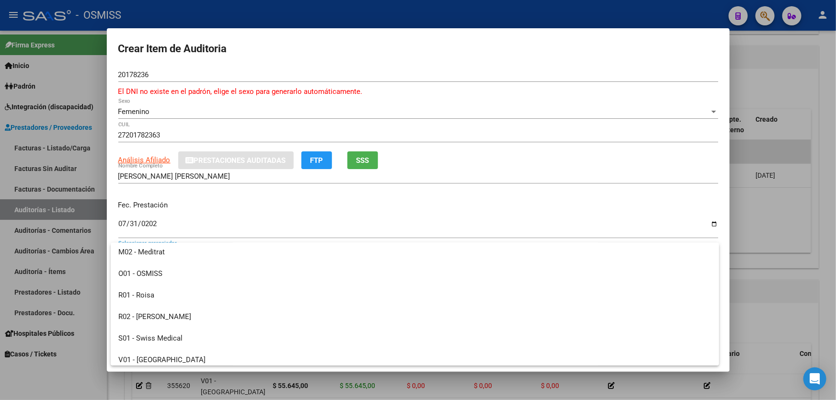
scroll to position [265, 0]
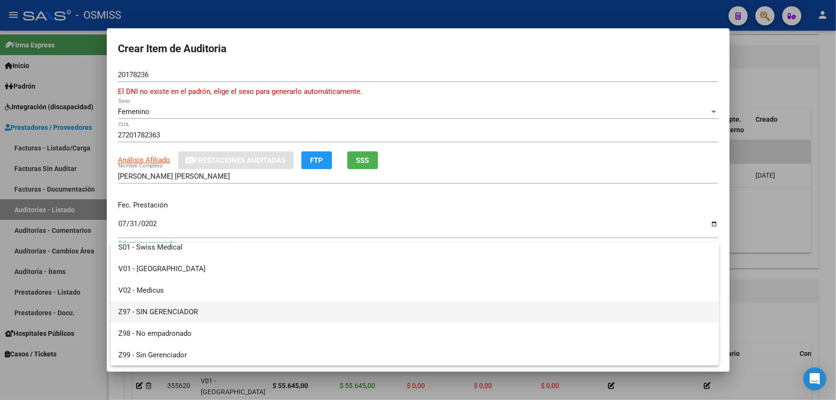
click at [197, 319] on span "Z97 - SIN GERENCIADOR" at bounding box center [414, 312] width 593 height 22
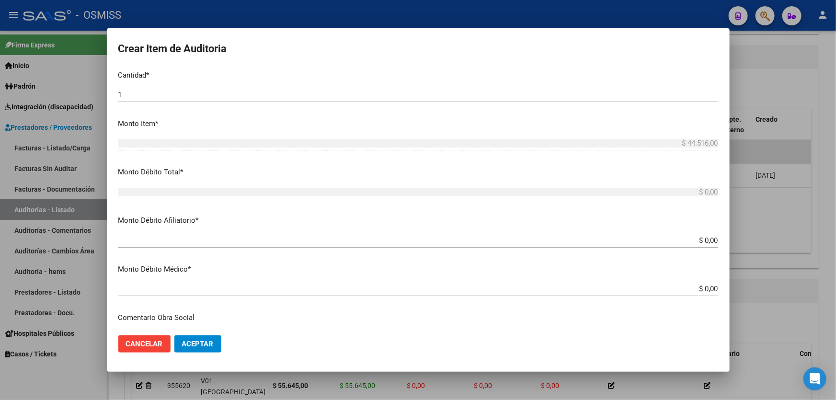
scroll to position [348, 0]
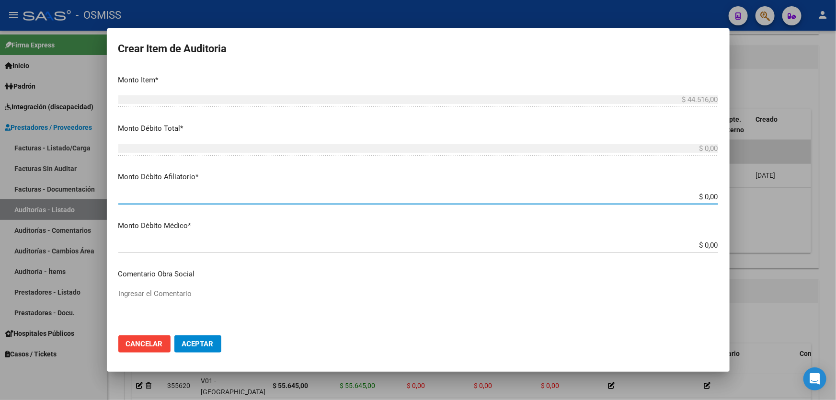
drag, startPoint x: 669, startPoint y: 199, endPoint x: 836, endPoint y: 174, distance: 168.5
click at [836, 174] on div "Crear Item de Auditoria 20178236 Nro Documento El DNI no existe en el padrón, e…" at bounding box center [418, 200] width 836 height 400
type input "$ 0,04"
type input "$ 0,44"
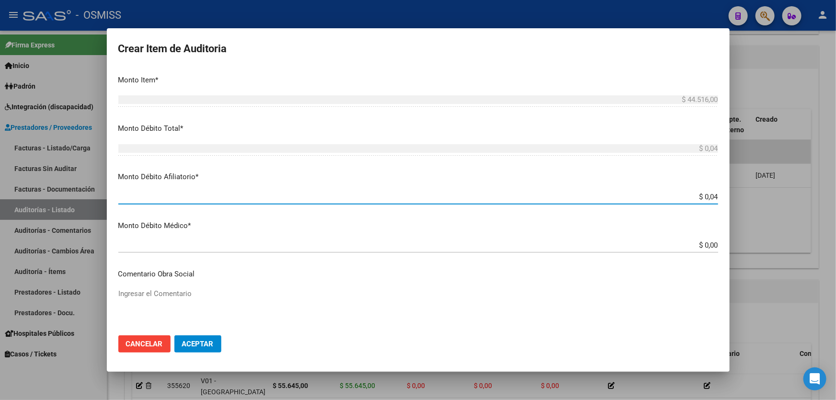
type input "$ 0,44"
type input "$ 4,45"
type input "$ 44,51"
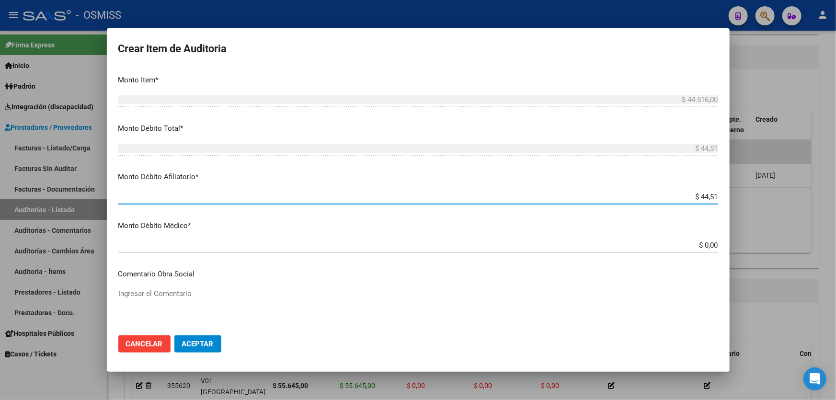
type input "$ 445,16"
type input "$ 4.451,60"
type input "$ 44.516,00"
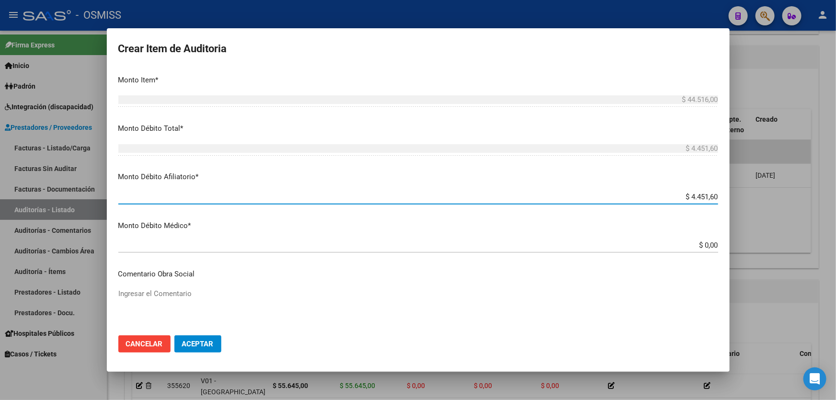
type input "$ 44.516,00"
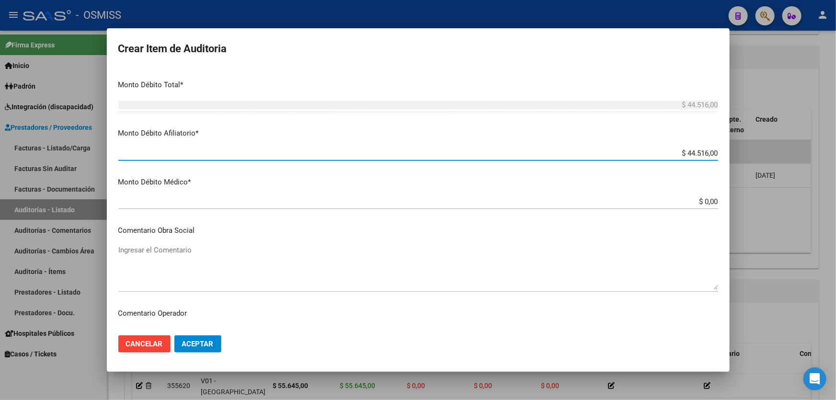
scroll to position [566, 0]
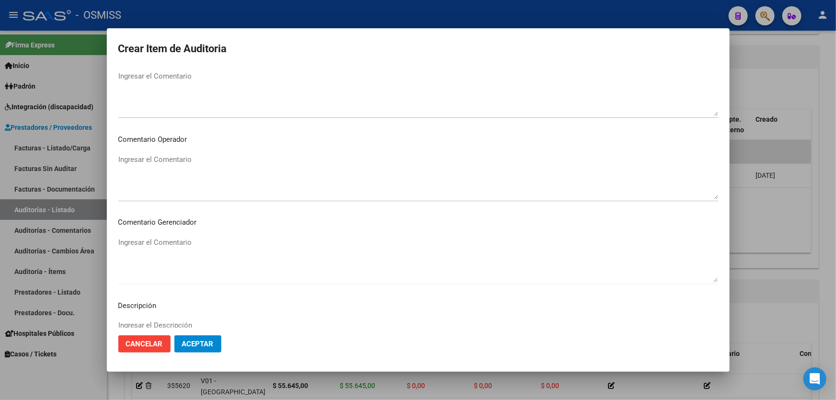
click at [226, 163] on textarea "Ingresar el Comentario" at bounding box center [418, 176] width 600 height 45
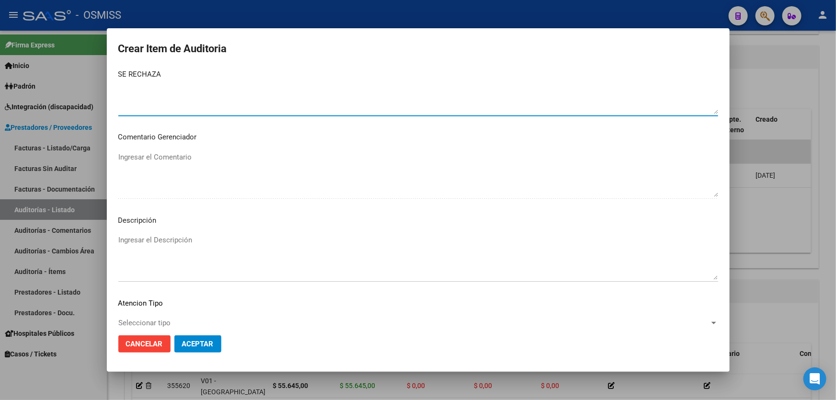
scroll to position [711, 0]
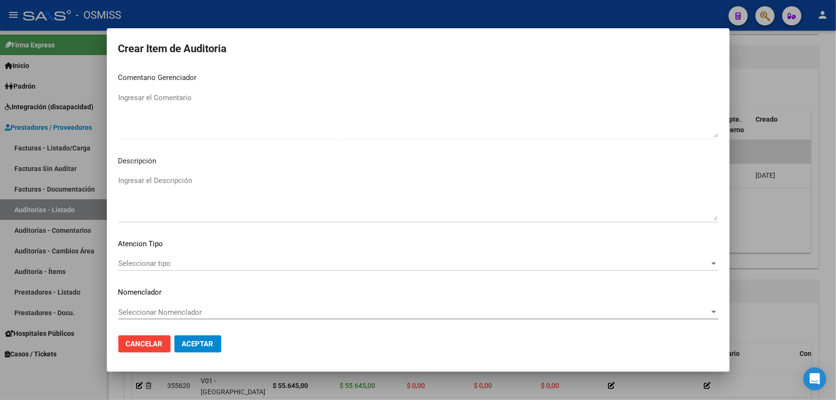
type textarea "SE RECHAZA"
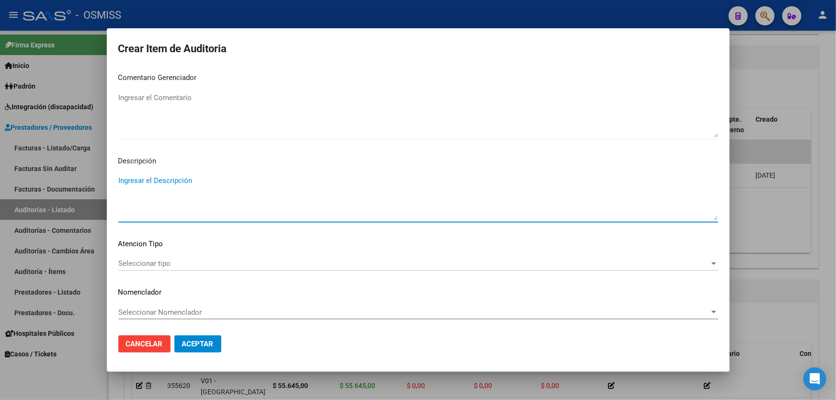
click at [151, 196] on textarea "Ingresar el Descripción" at bounding box center [418, 197] width 600 height 45
paste textarea "No existe en [GEOGRAPHIC_DATA]. Según registros oficiales SSS corresponde cober…"
click at [161, 179] on textarea "No existe en [GEOGRAPHIC_DATA]. Según registros oficiales SSS corresponde cober…" at bounding box center [418, 197] width 600 height 45
click at [438, 181] on textarea "No existe en nuestro padrónpadrón. Según registros oficiales SSS corresponde co…" at bounding box center [418, 197] width 600 height 45
paste textarea "OBRA SOCIAL ASOCIACION MUTUAL DE LOS OBREROS [DEMOGRAPHIC_DATA] PADRE [PERSON_N…"
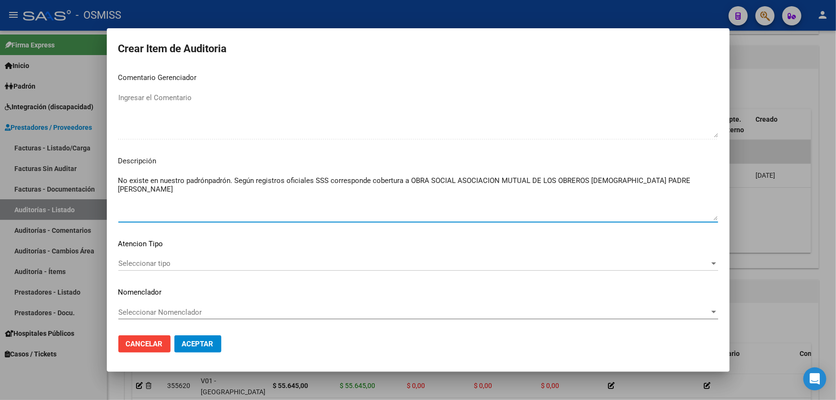
type textarea "No existe en nuestro padrónpadrón. Según registros oficiales SSS corresponde co…"
click at [206, 347] on span "Aceptar" at bounding box center [198, 344] width 32 height 9
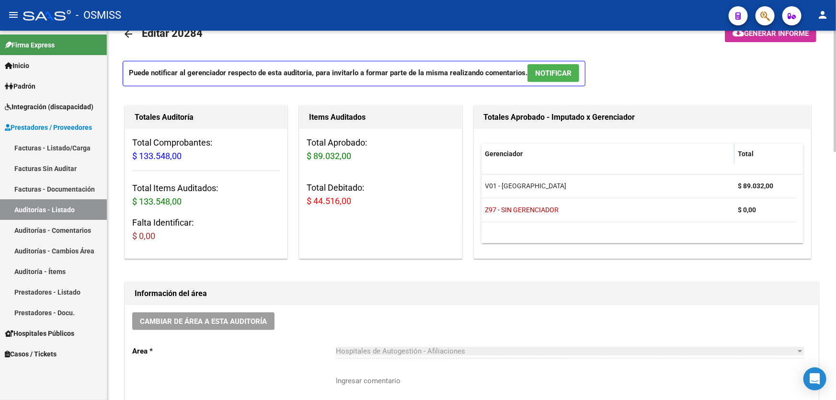
scroll to position [0, 0]
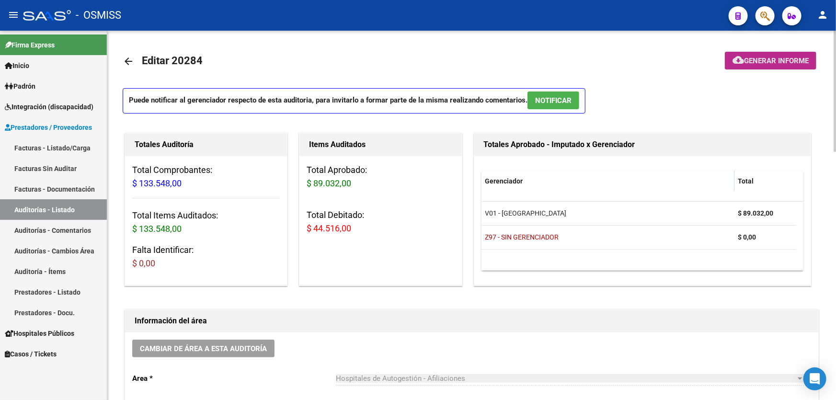
click at [783, 65] on button "cloud_download Generar informe" at bounding box center [771, 61] width 92 height 18
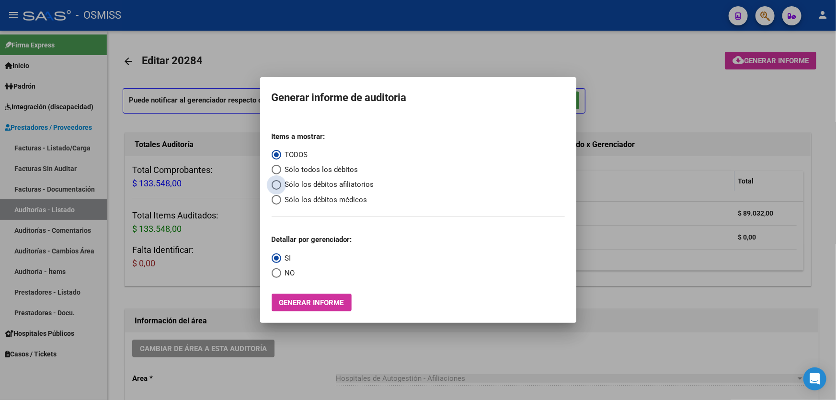
click at [326, 182] on span "Sólo los débitos afiliatorios" at bounding box center [327, 184] width 93 height 11
click at [281, 182] on input "Sólo los débitos afiliatorios" at bounding box center [277, 185] width 10 height 10
radio input "true"
click at [284, 276] on span "NO" at bounding box center [288, 273] width 14 height 11
click at [281, 276] on input "NO" at bounding box center [277, 273] width 10 height 10
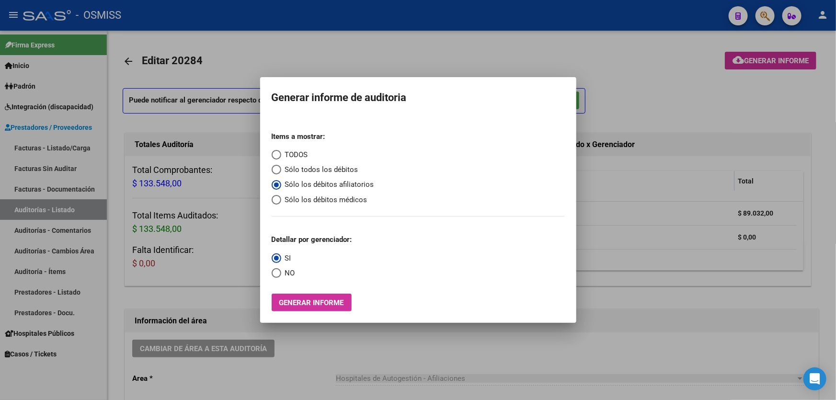
radio input "true"
drag, startPoint x: 286, startPoint y: 287, endPoint x: 282, endPoint y: 299, distance: 13.0
click at [285, 295] on div "Items a mostrar: TODOS Sólo todos los débitos Sólo los débitos afiliatorios Sól…" at bounding box center [418, 218] width 293 height 188
click at [275, 321] on mat-dialog-container "Generar informe de auditoria Items a mostrar: TODOS Sólo todos los débitos Sólo…" at bounding box center [418, 200] width 316 height 246
click at [288, 302] on span "Generar informe" at bounding box center [311, 302] width 65 height 9
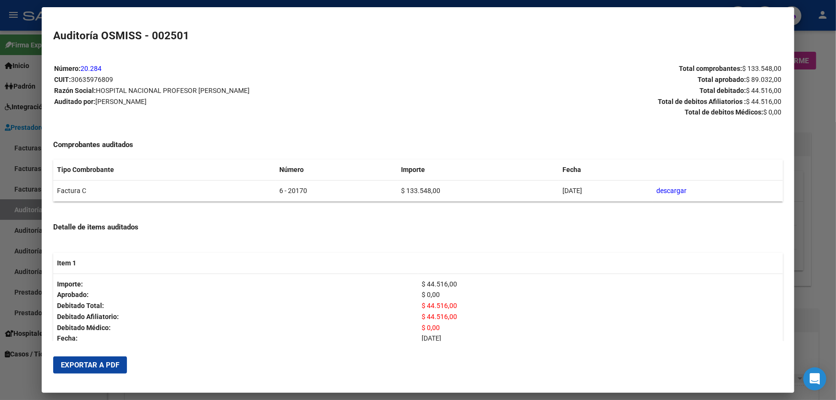
click at [112, 367] on span "Exportar a PDF" at bounding box center [90, 365] width 58 height 9
click at [828, 258] on div at bounding box center [418, 200] width 836 height 400
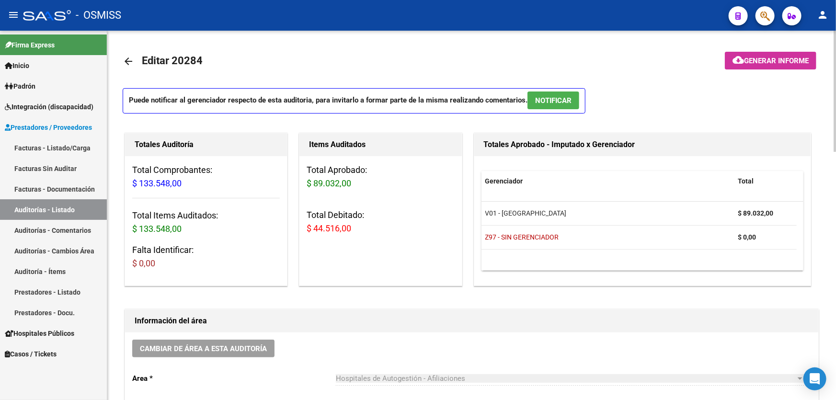
drag, startPoint x: 828, startPoint y: 258, endPoint x: 354, endPoint y: 297, distance: 475.9
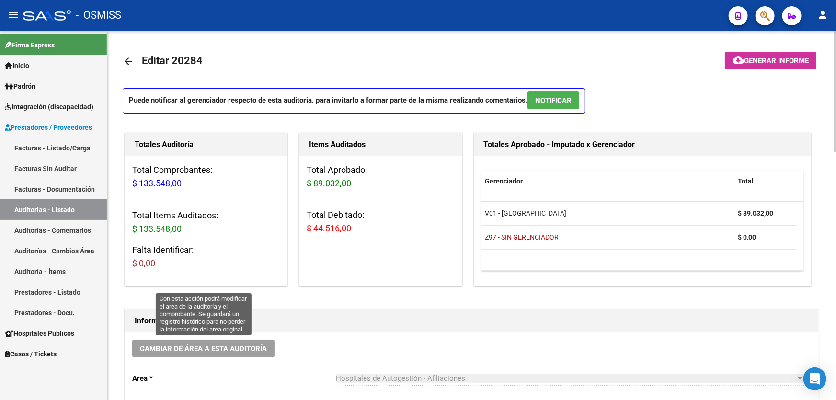
click at [216, 345] on span "Cambiar de área a esta auditoría" at bounding box center [203, 348] width 127 height 9
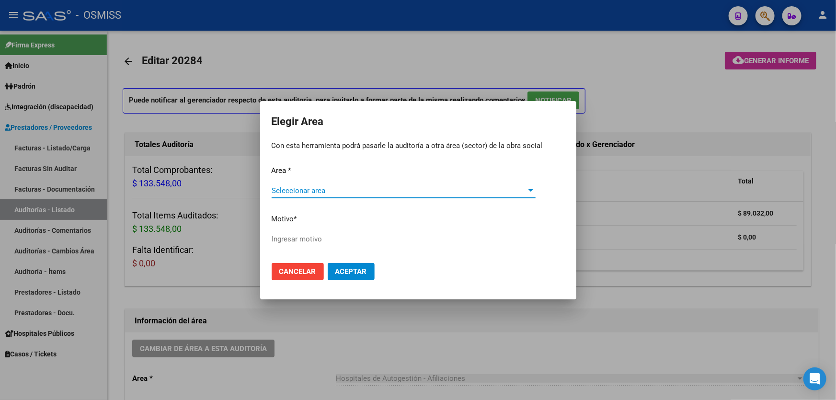
click at [340, 186] on span "Seleccionar area" at bounding box center [399, 190] width 255 height 9
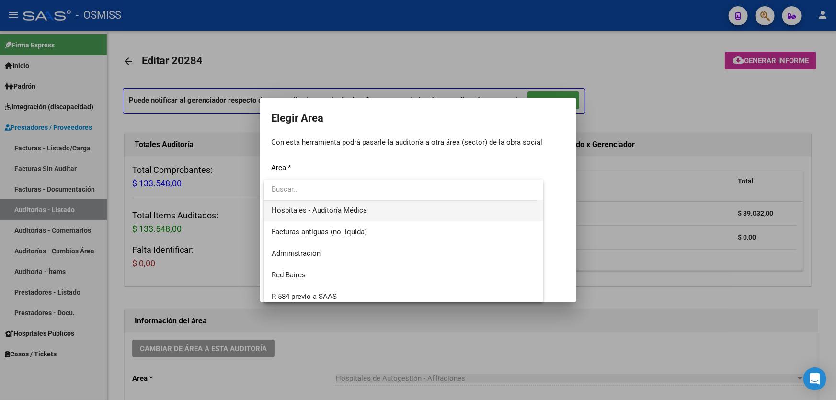
click at [354, 215] on span "Hospitales - Auditoría Médica" at bounding box center [404, 211] width 264 height 22
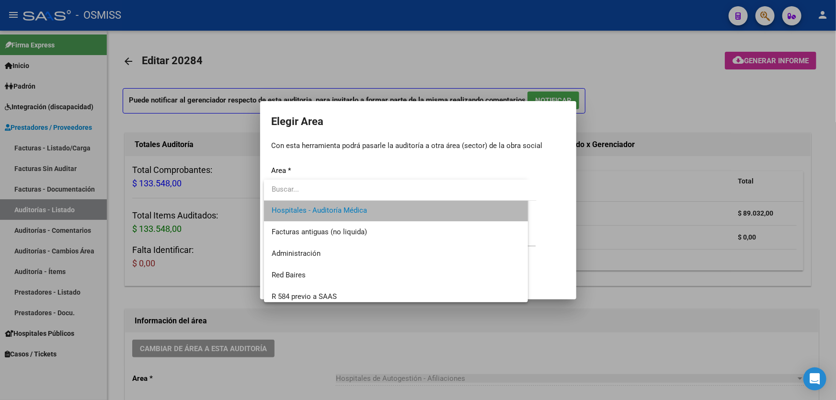
scroll to position [172, 0]
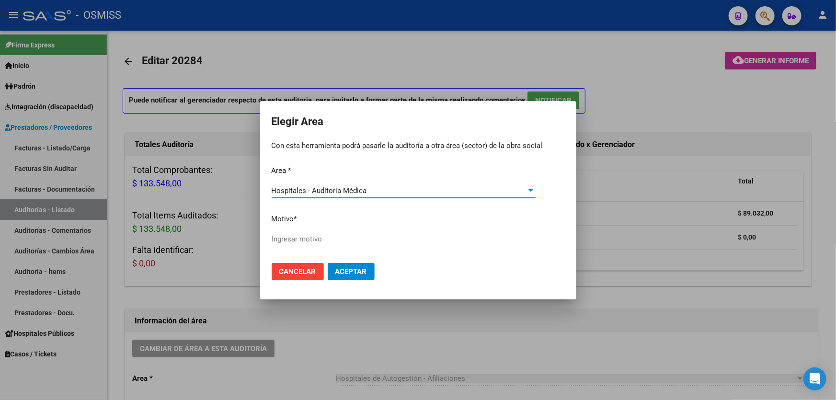
click at [345, 235] on input "Ingresar motivo" at bounding box center [404, 239] width 264 height 9
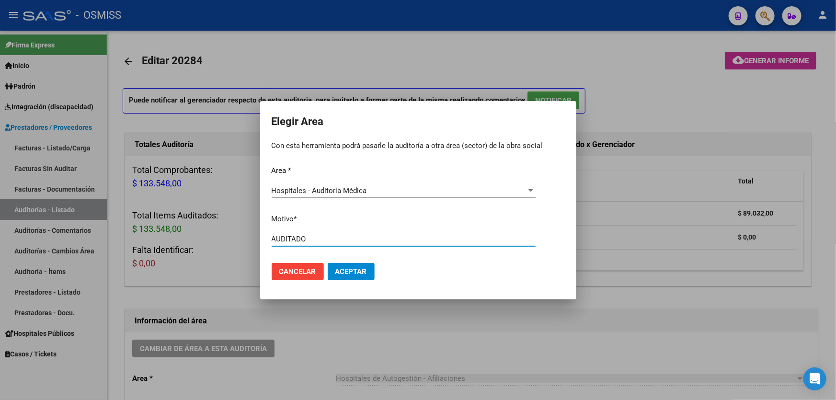
type input "AUDITADO"
click at [351, 260] on mat-dialog-actions "Cancelar Aceptar" at bounding box center [418, 271] width 293 height 33
click at [350, 278] on button "Aceptar" at bounding box center [351, 271] width 47 height 17
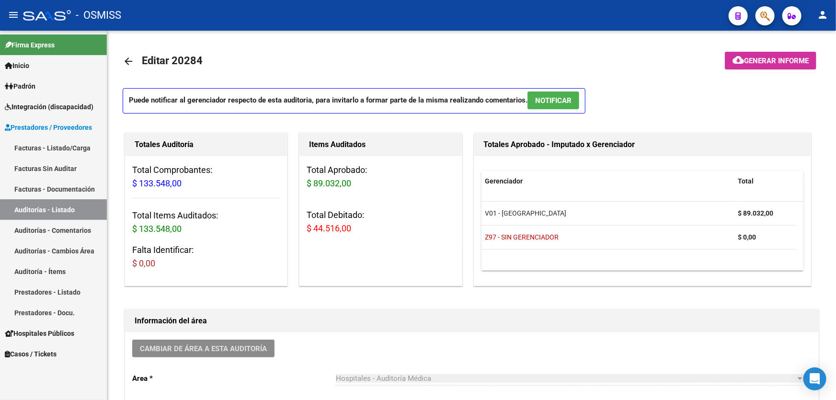
click at [48, 213] on link "Auditorías - Listado" at bounding box center [53, 209] width 107 height 21
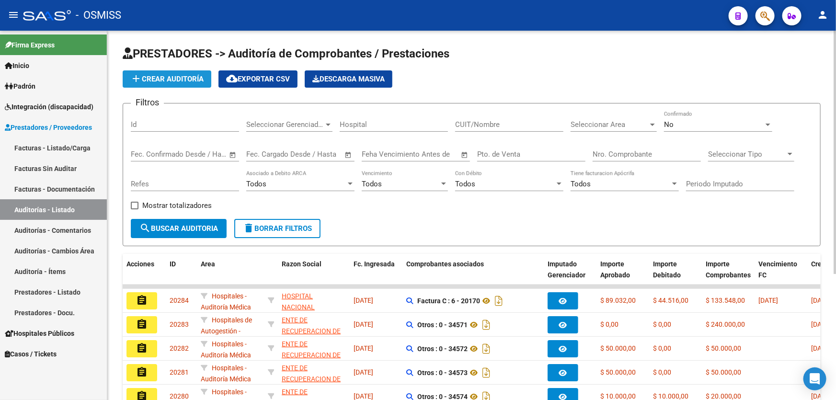
click at [173, 77] on span "add Crear Auditoría" at bounding box center [166, 79] width 73 height 9
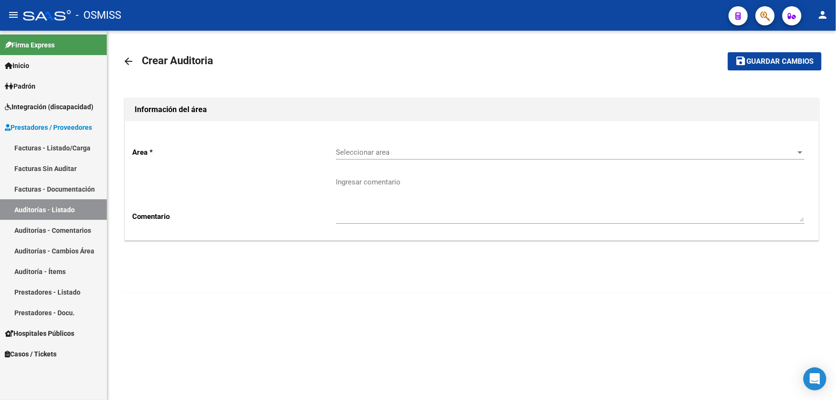
click at [483, 145] on div "Seleccionar area Seleccionar area" at bounding box center [570, 149] width 469 height 21
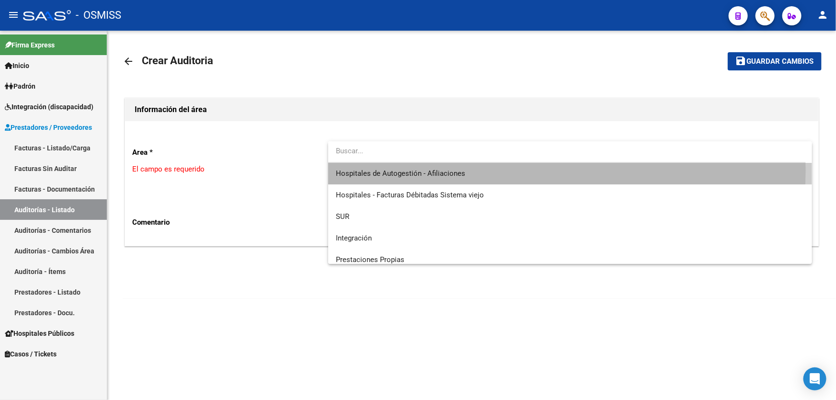
click at [479, 170] on span "Hospitales de Autogestión - Afiliaciones" at bounding box center [570, 174] width 469 height 22
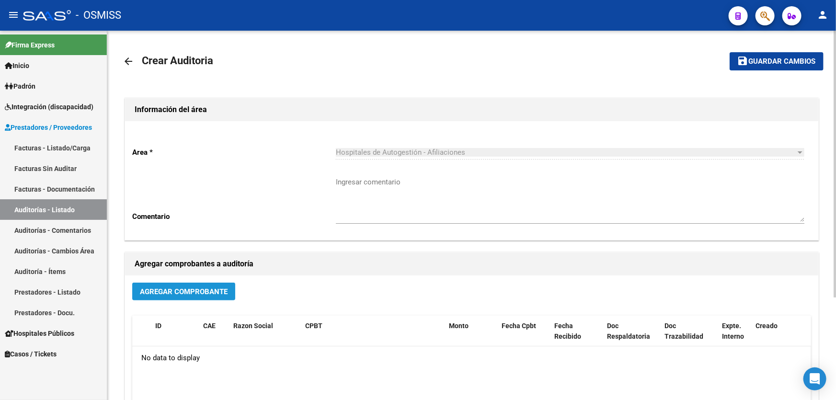
click at [185, 289] on span "Agregar Comprobante" at bounding box center [184, 291] width 88 height 9
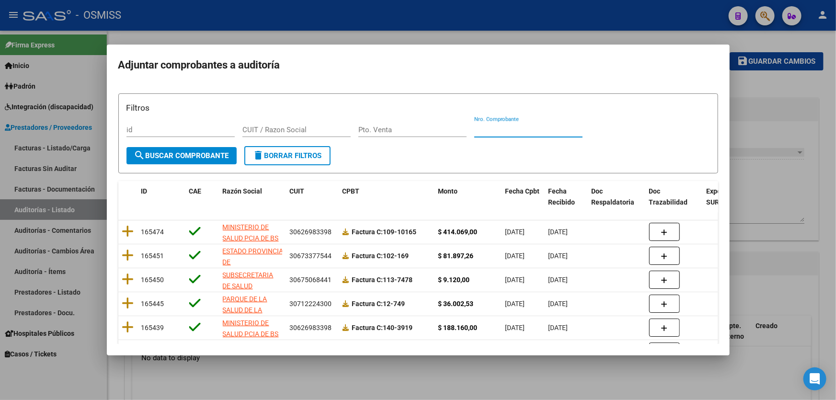
click at [516, 128] on input "Nro. Comprobante" at bounding box center [528, 130] width 108 height 9
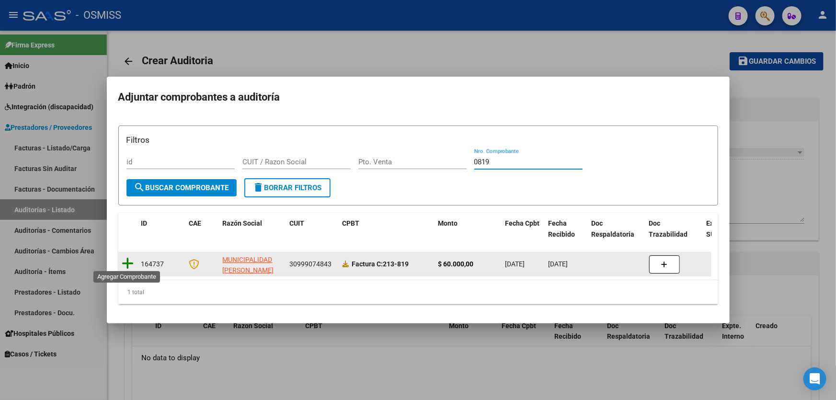
type input "0819"
click at [124, 263] on icon at bounding box center [128, 263] width 12 height 13
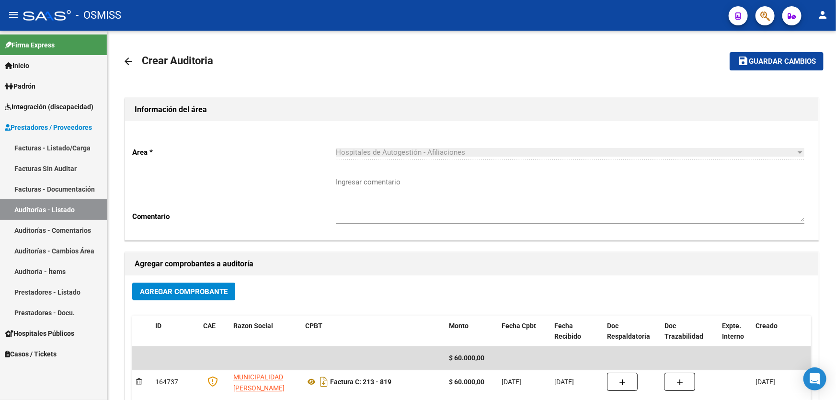
drag, startPoint x: 380, startPoint y: 82, endPoint x: 410, endPoint y: 22, distance: 67.3
click at [380, 82] on div "arrow_back Crear Auditoria save Guardar cambios Información del área Area * Hos…" at bounding box center [472, 277] width 698 height 462
click at [758, 69] on button "save Guardar cambios" at bounding box center [777, 61] width 94 height 18
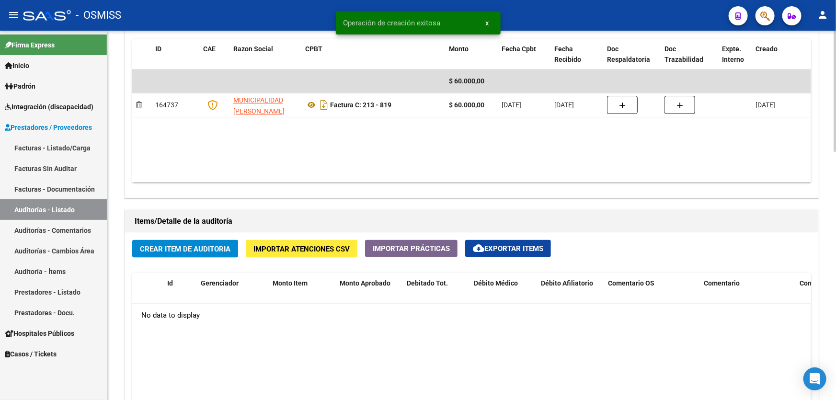
scroll to position [522, 0]
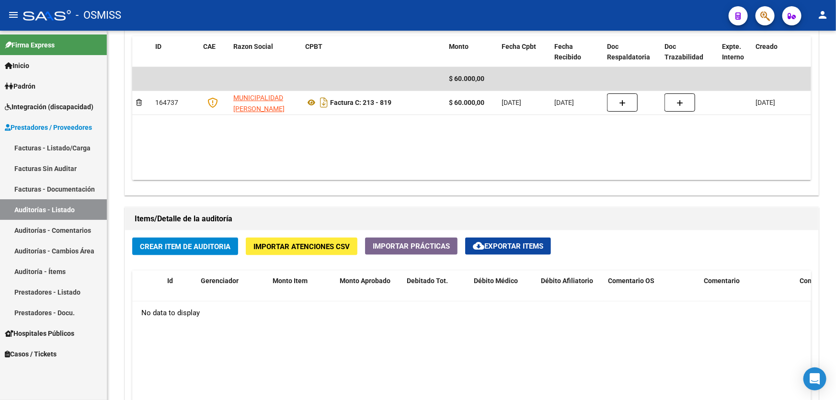
click at [308, 400] on html "menu - OSMISS person Firma Express Inicio Instructivos Contacto OS Padrón Padró…" at bounding box center [418, 200] width 836 height 400
click at [166, 242] on span "Crear Item de Auditoria" at bounding box center [185, 246] width 91 height 9
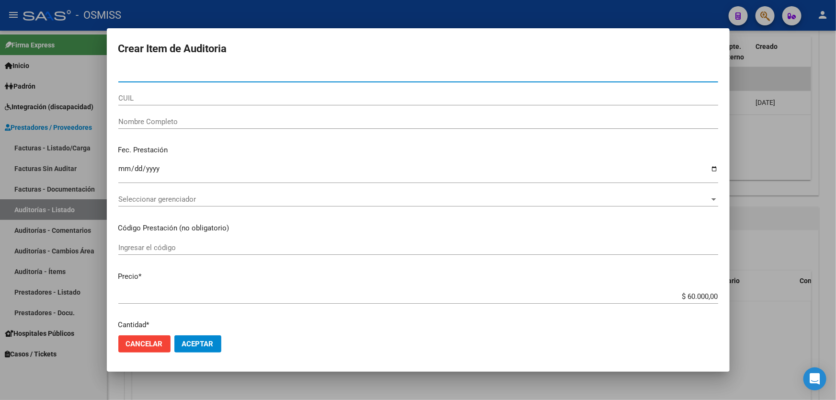
type input "56765844"
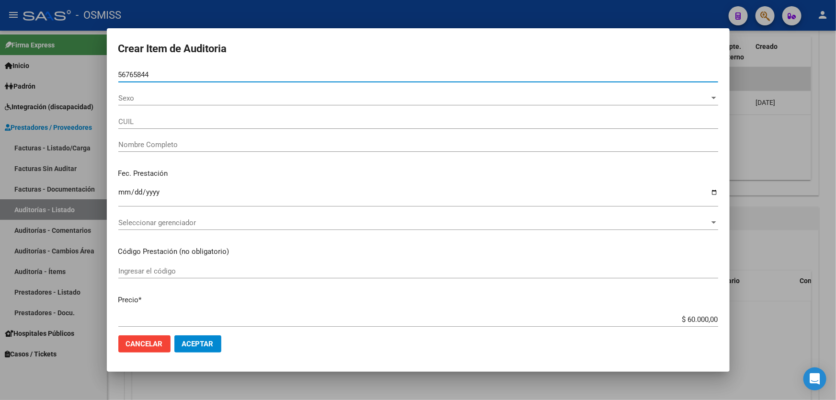
type input "27567658444"
type input "[PERSON_NAME]"
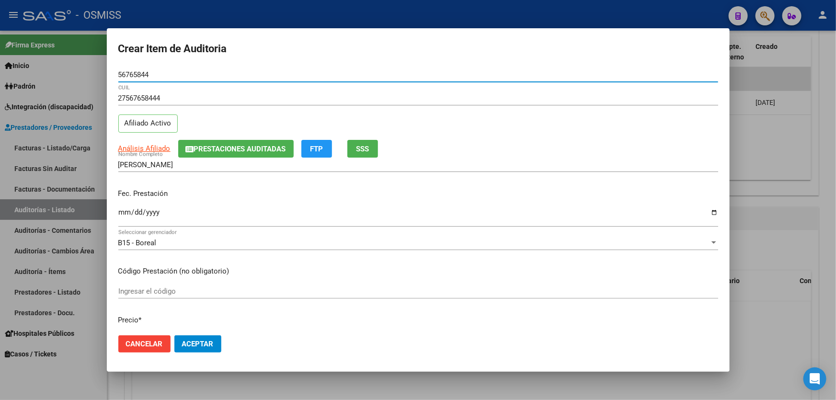
type input "56765844"
click at [125, 192] on p "Fec. Prestación" at bounding box center [418, 193] width 600 height 11
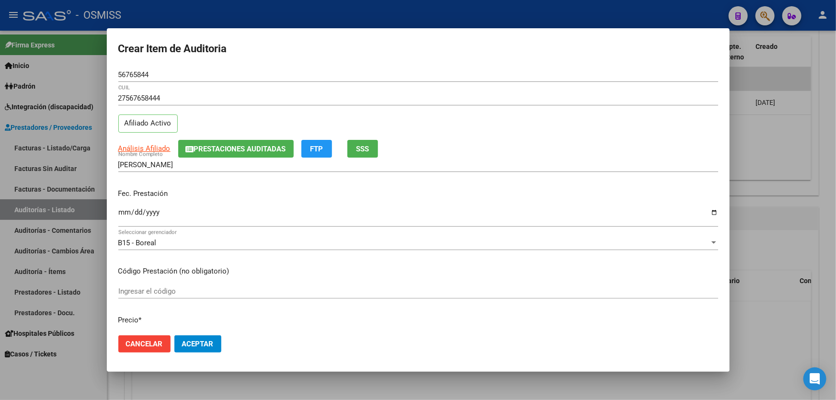
click at [125, 207] on div "Fec. Prestación Ingresar la fecha" at bounding box center [418, 208] width 600 height 55
click at [125, 207] on div "Ingresar la fecha" at bounding box center [418, 216] width 600 height 21
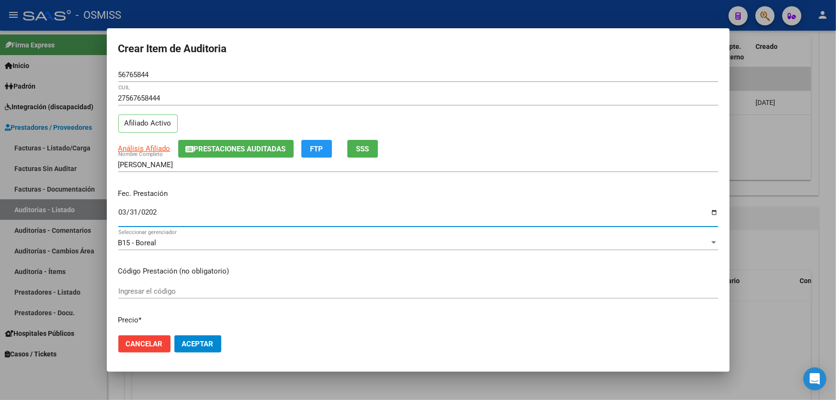
type input "[DATE]"
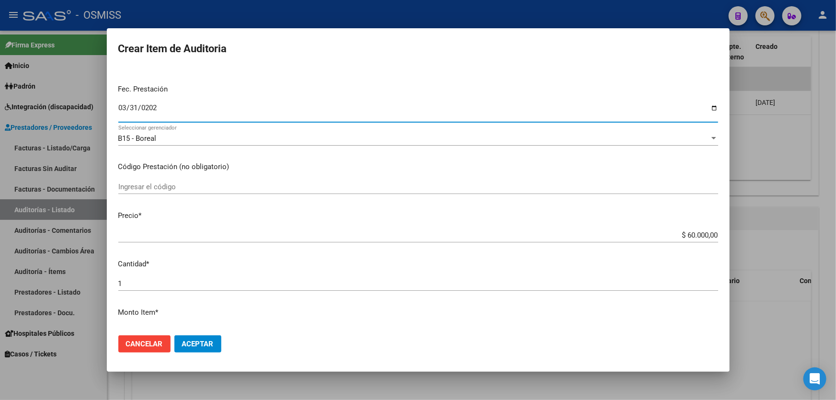
scroll to position [218, 0]
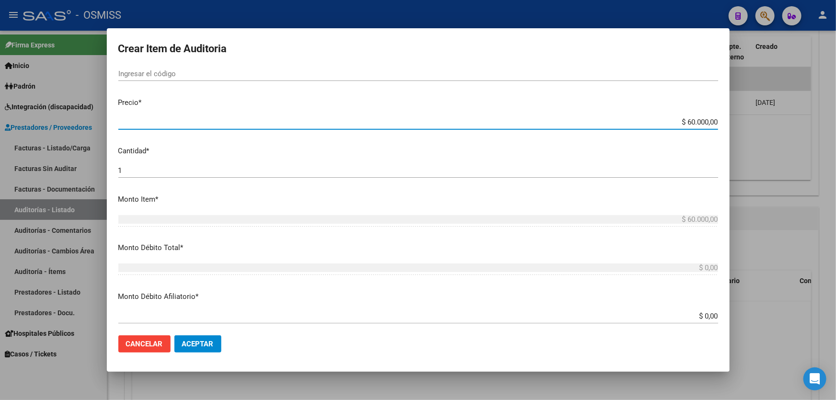
drag, startPoint x: 622, startPoint y: 119, endPoint x: 836, endPoint y: 100, distance: 214.1
click at [836, 101] on div "Crear Item de Auditoria 56765844 Nro Documento 27567658444 CUIL Afiliado Activo…" at bounding box center [418, 200] width 836 height 400
type input "$ 0,06"
type input "$ 0,60"
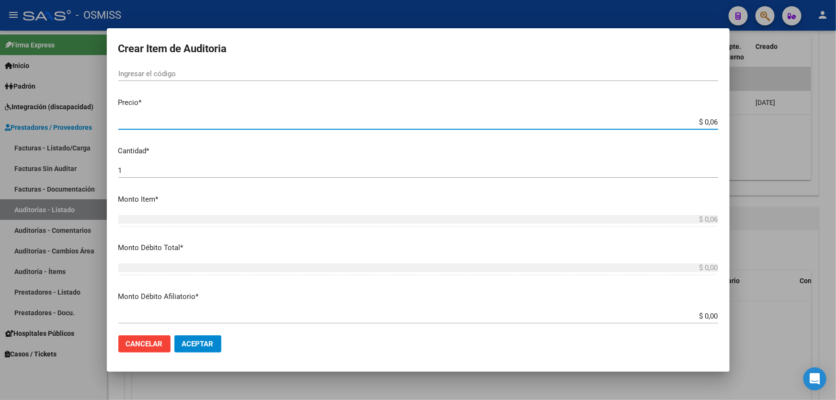
type input "$ 0,60"
type input "$ 6,00"
type input "$ 60,00"
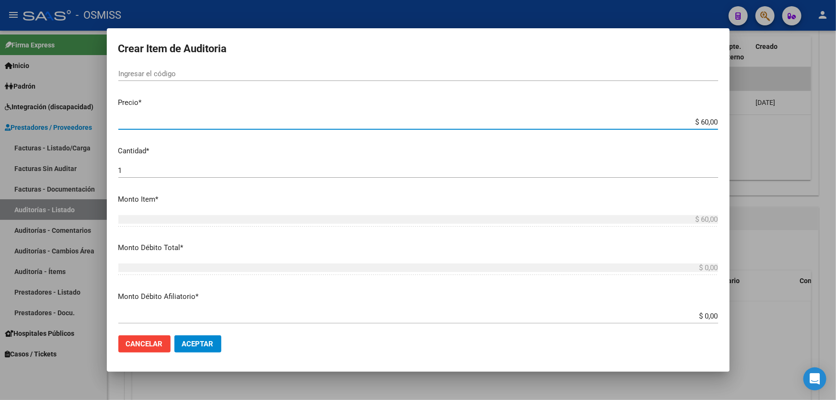
type input "$ 600,00"
type input "$ 6.000,00"
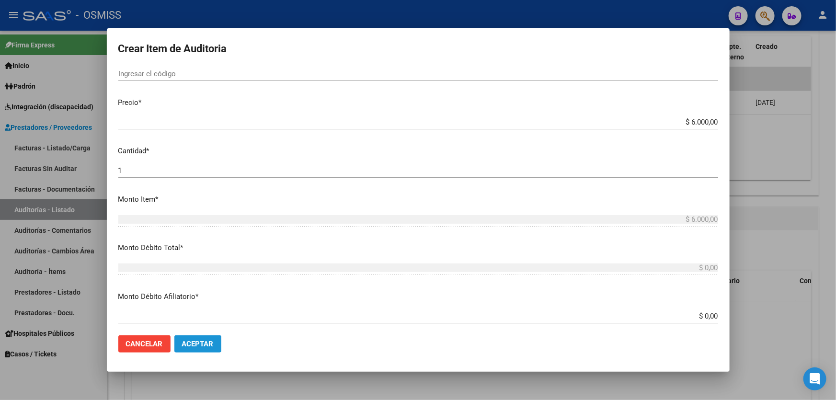
click at [212, 338] on button "Aceptar" at bounding box center [197, 343] width 47 height 17
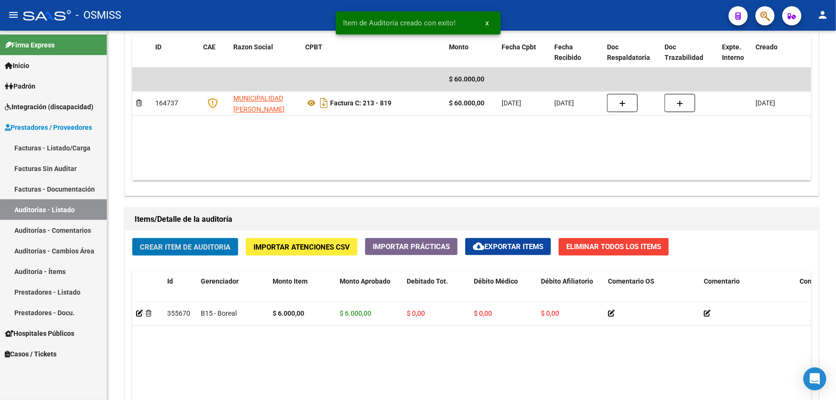
scroll to position [523, 0]
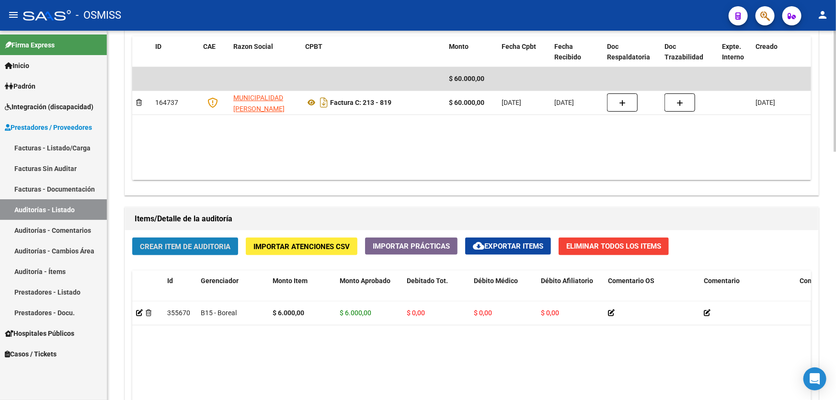
click at [191, 249] on button "Crear Item de Auditoria" at bounding box center [185, 247] width 106 height 18
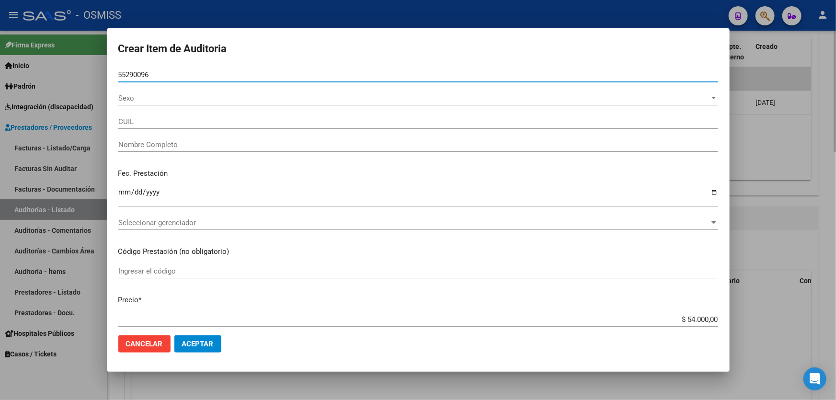
type input "55290096"
click at [174, 335] on button "Aceptar" at bounding box center [197, 343] width 47 height 17
type input "20552900961"
type input "[PERSON_NAME] [PERSON_NAME]"
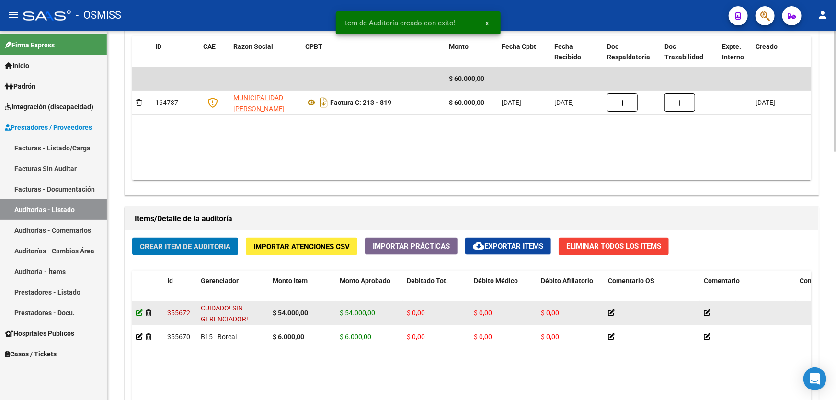
click at [138, 311] on icon at bounding box center [139, 313] width 7 height 7
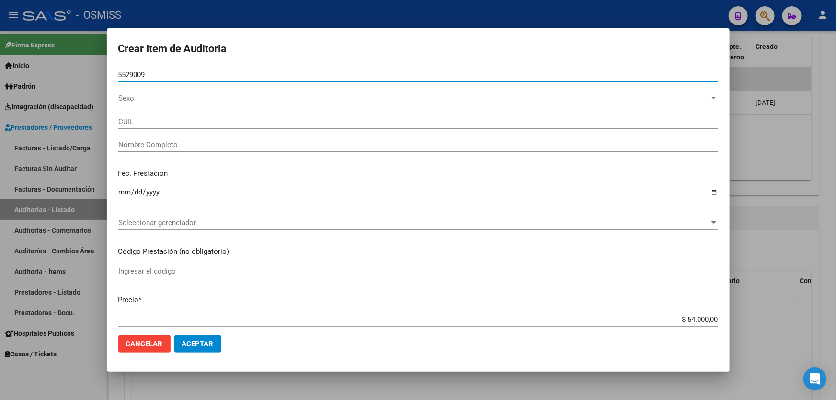
type input "55290096"
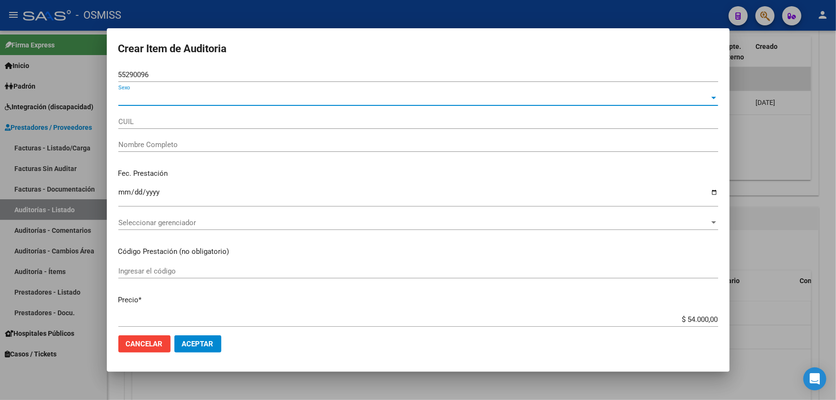
click at [149, 102] on span "Sexo" at bounding box center [413, 98] width 591 height 9
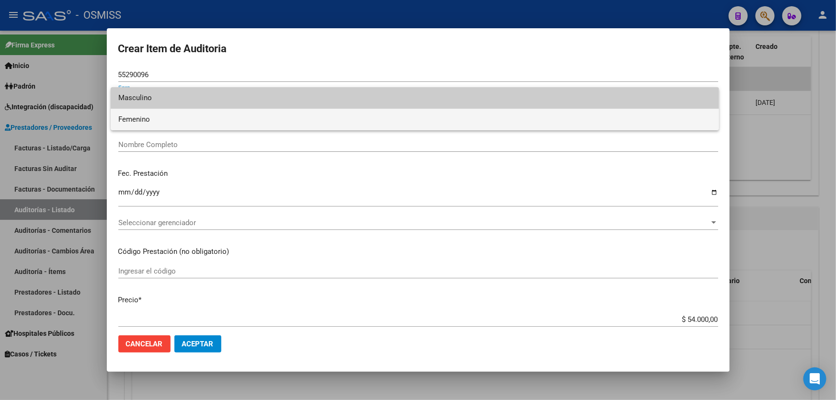
click at [150, 115] on span "Femenino" at bounding box center [414, 120] width 593 height 22
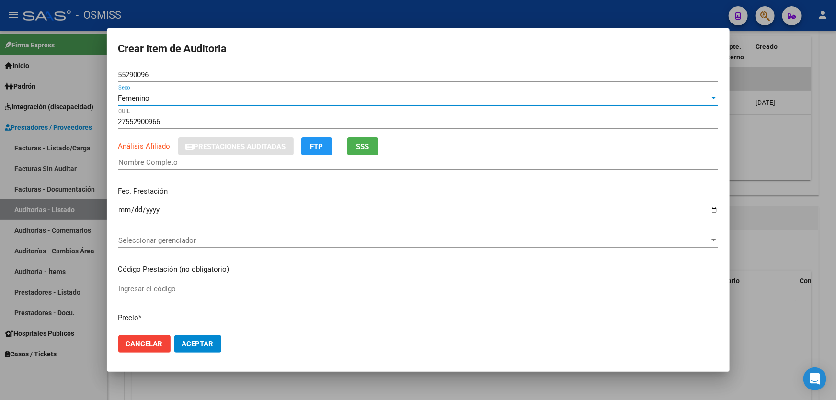
click at [149, 99] on div "Femenino" at bounding box center [413, 98] width 591 height 9
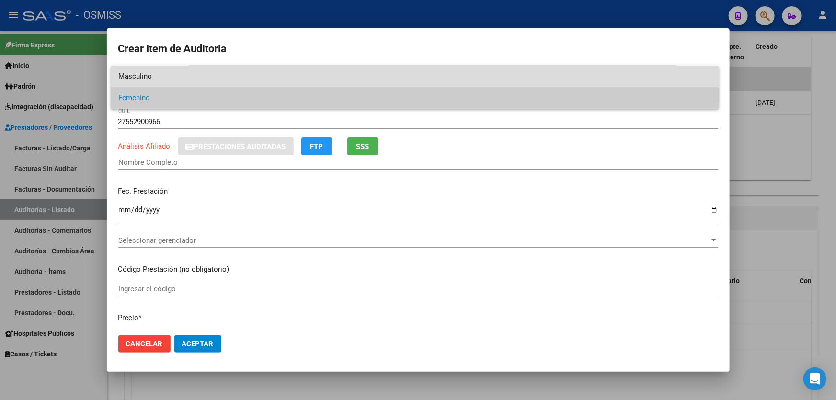
click at [149, 80] on span "Masculino" at bounding box center [414, 77] width 593 height 22
type input "20552900961"
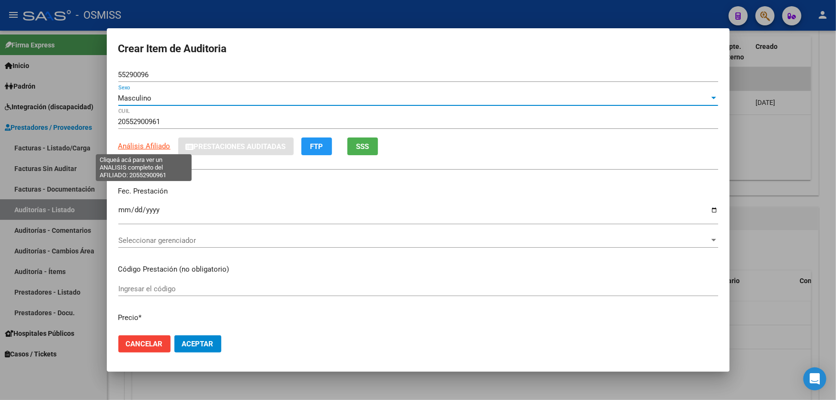
click at [152, 148] on span "Análisis Afiliado" at bounding box center [144, 146] width 52 height 9
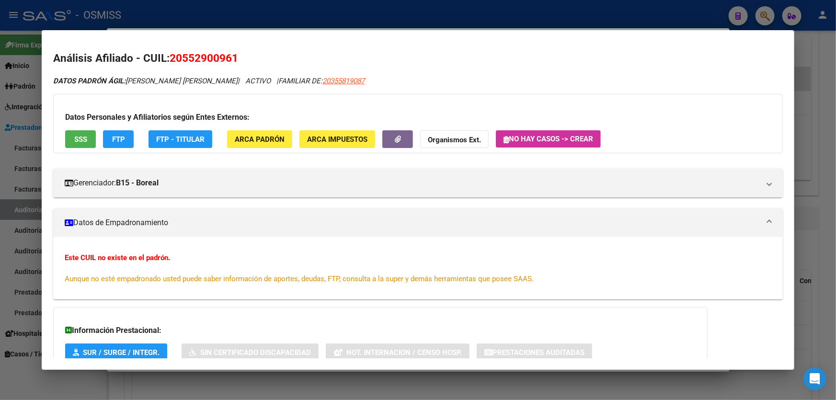
click at [137, 86] on div "DATOS PADRÓN ÁGIL: [PERSON_NAME] [PERSON_NAME] | ACTIVO | FAMILIAR DE: 20355819…" at bounding box center [418, 257] width 730 height 362
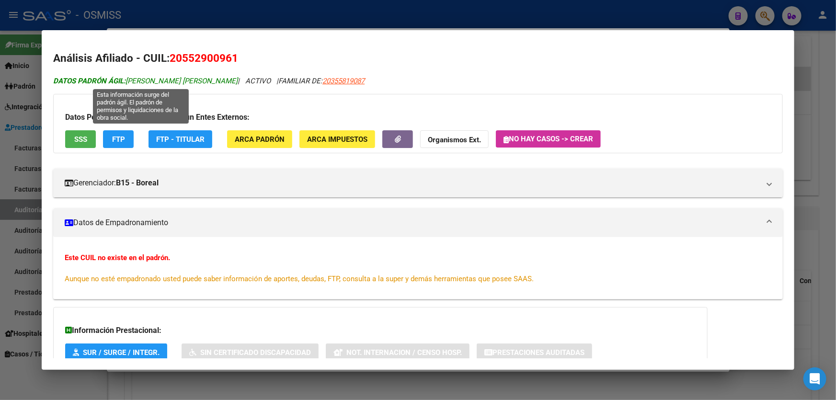
drag, startPoint x: 130, startPoint y: 82, endPoint x: 149, endPoint y: 81, distance: 18.7
click at [149, 81] on span "DATOS PADRÓN ÁGIL: [PERSON_NAME] [PERSON_NAME]" at bounding box center [145, 81] width 184 height 9
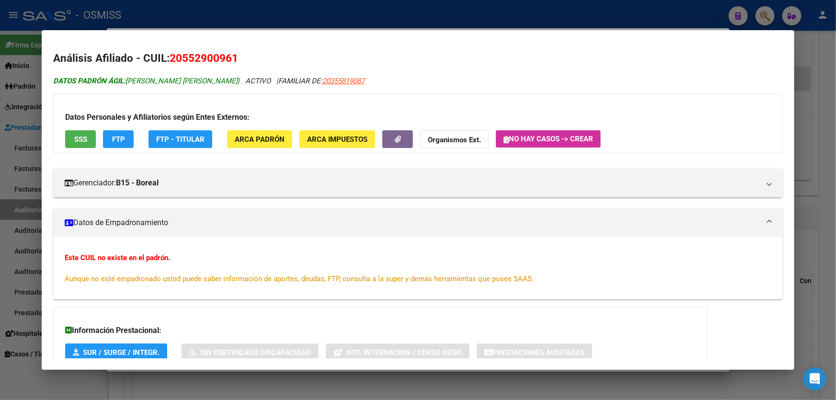
drag, startPoint x: 127, startPoint y: 80, endPoint x: 226, endPoint y: 80, distance: 98.2
click at [226, 80] on span "DATOS PADRÓN ÁGIL: [PERSON_NAME] [PERSON_NAME]" at bounding box center [145, 81] width 184 height 9
copy span "[PERSON_NAME] [PERSON_NAME]"
click at [808, 259] on div at bounding box center [418, 200] width 836 height 400
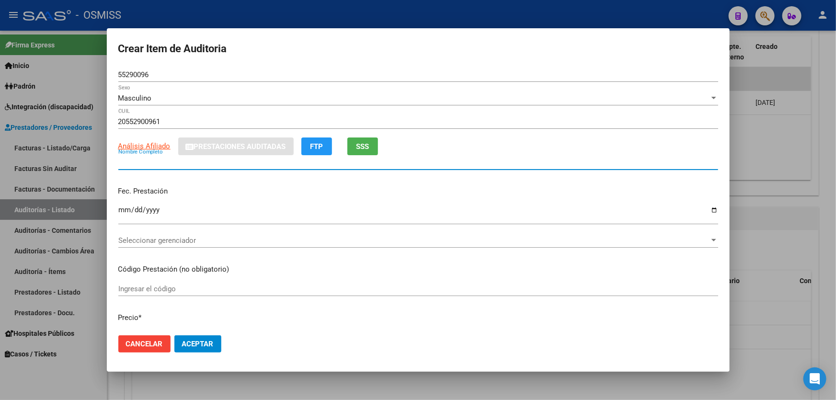
click at [152, 165] on input "Nombre Completo" at bounding box center [418, 162] width 600 height 9
paste input "[PERSON_NAME] [PERSON_NAME]"
type input "[PERSON_NAME] [PERSON_NAME]"
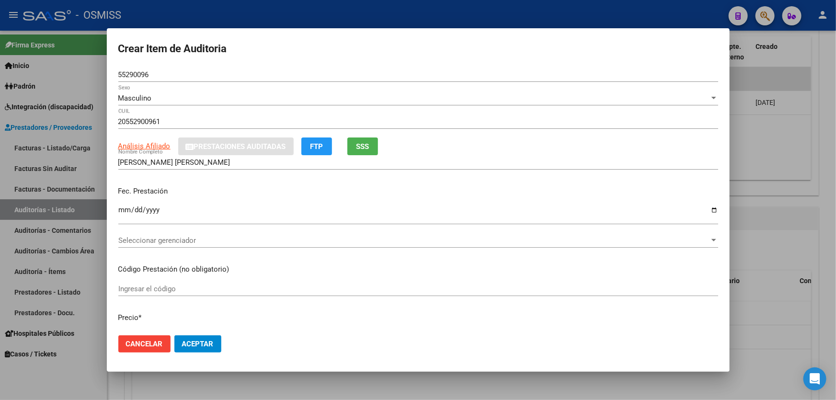
drag, startPoint x: 125, startPoint y: 200, endPoint x: 123, endPoint y: 207, distance: 7.3
click at [124, 205] on div "Fec. Prestación Ingresar la fecha" at bounding box center [418, 206] width 600 height 55
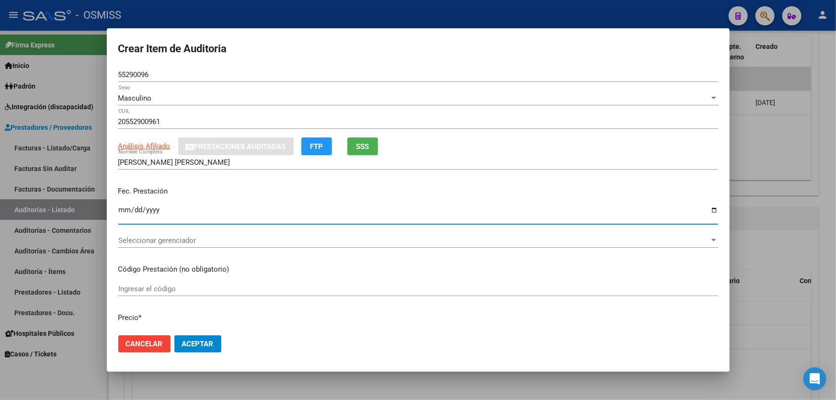
click at [123, 207] on input "Ingresar la fecha" at bounding box center [418, 213] width 600 height 15
type input "[DATE]"
click at [171, 229] on div "[DATE] Ingresar la fecha" at bounding box center [418, 218] width 600 height 29
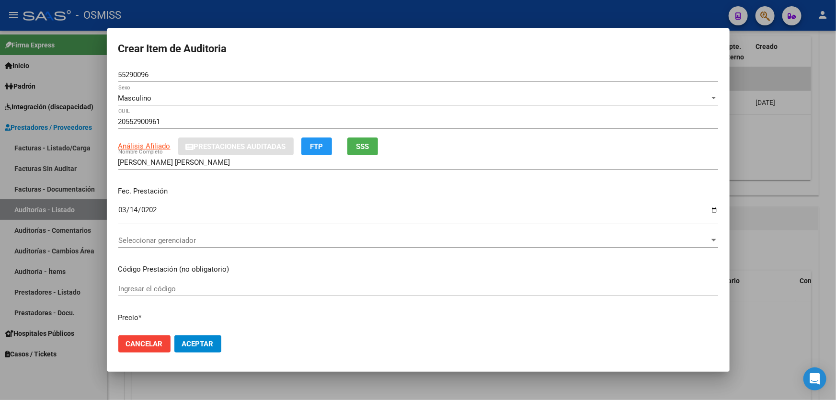
click at [120, 232] on div "[DATE] Ingresar la fecha" at bounding box center [418, 218] width 600 height 29
click at [174, 244] on span "Seleccionar gerenciador" at bounding box center [413, 240] width 591 height 9
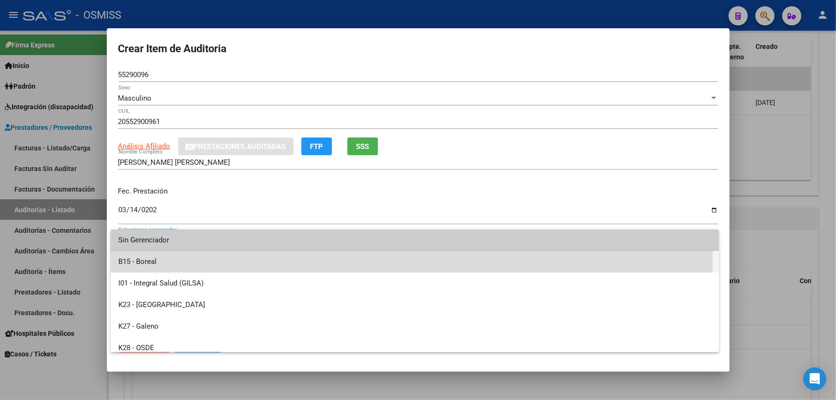
click at [177, 255] on span "B15 - Boreal" at bounding box center [414, 262] width 593 height 22
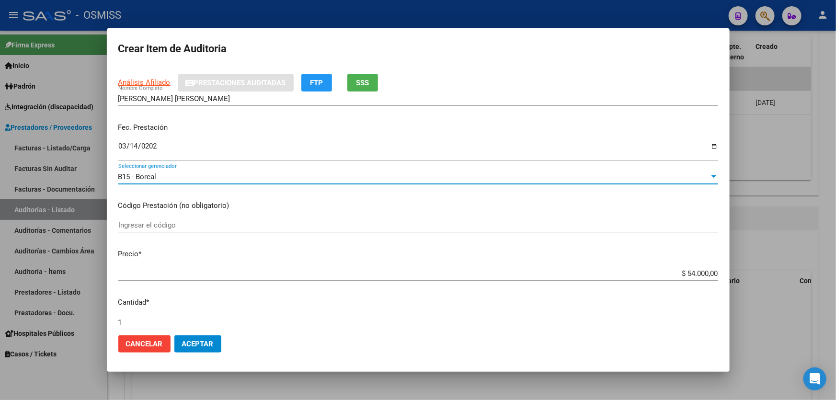
scroll to position [130, 0]
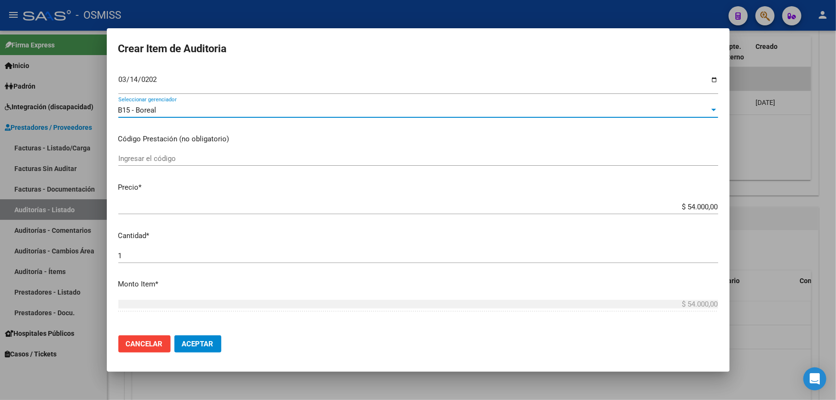
drag, startPoint x: 671, startPoint y: 206, endPoint x: 836, endPoint y: 122, distance: 185.1
click at [836, 150] on div "Crear Item de Auditoria 55290096 Nro Documento Masculino Sexo 20552900961 CUIL …" at bounding box center [418, 200] width 836 height 400
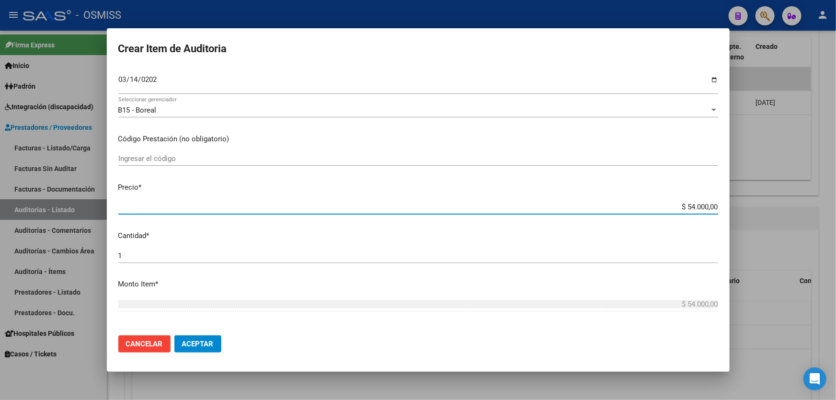
type input "$ 0,06"
type input "$ 0,60"
type input "$ 6,00"
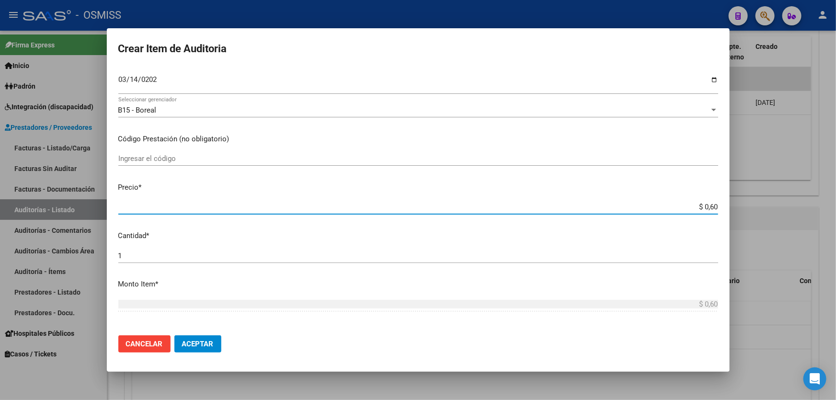
type input "$ 6,00"
type input "$ 60,00"
type input "$ 600,00"
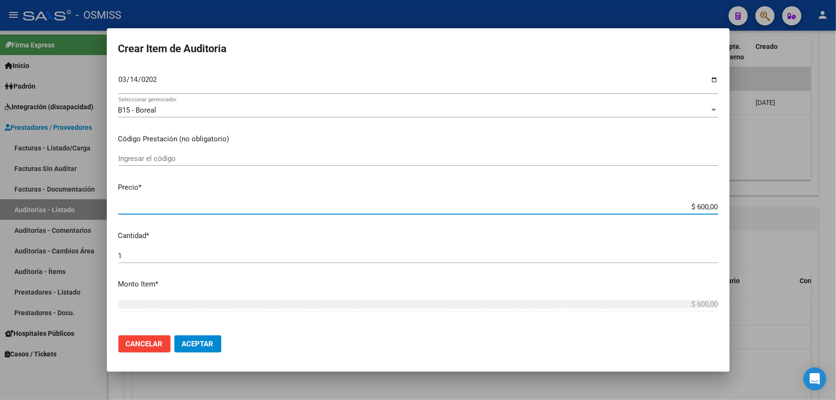
type input "$ 6.000,00"
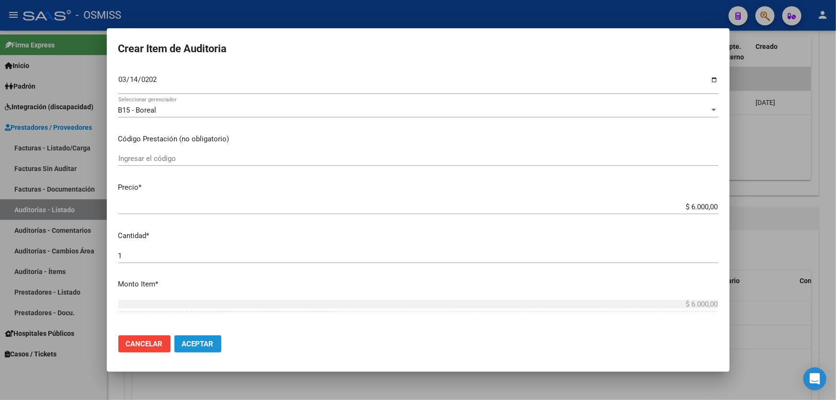
click at [192, 345] on span "Aceptar" at bounding box center [198, 344] width 32 height 9
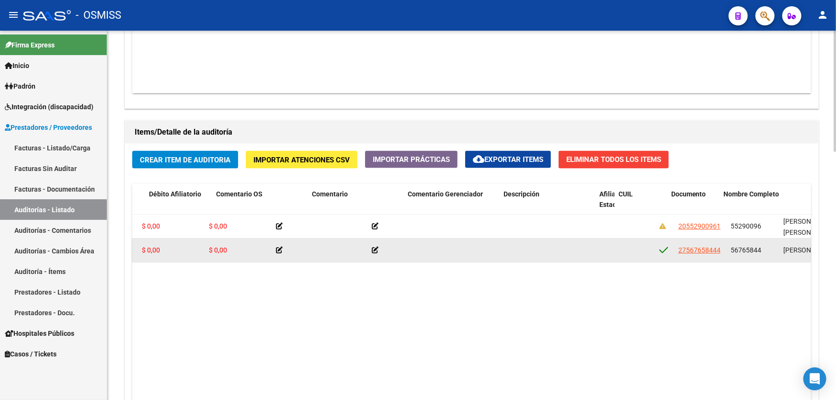
scroll to position [0, 400]
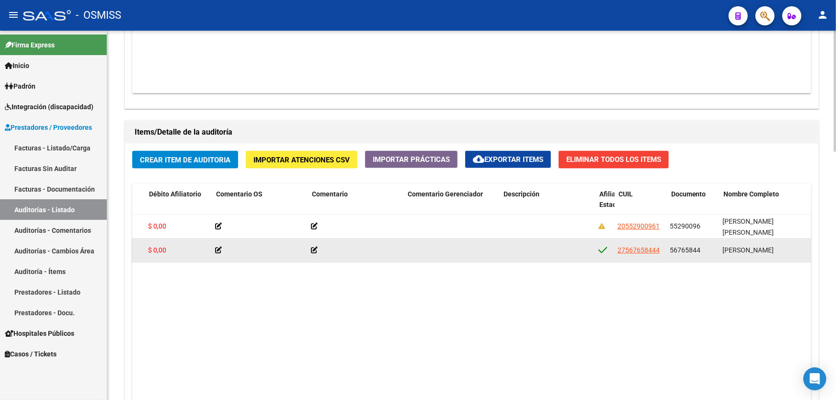
drag, startPoint x: 363, startPoint y: 252, endPoint x: 414, endPoint y: 252, distance: 51.3
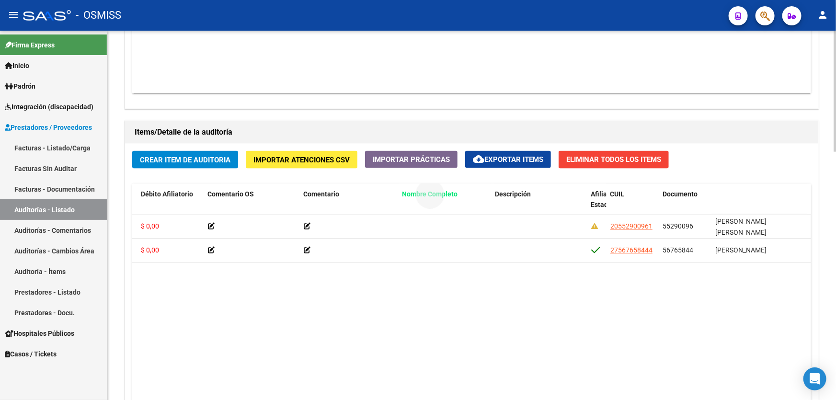
drag, startPoint x: 723, startPoint y: 194, endPoint x: 397, endPoint y: 186, distance: 326.4
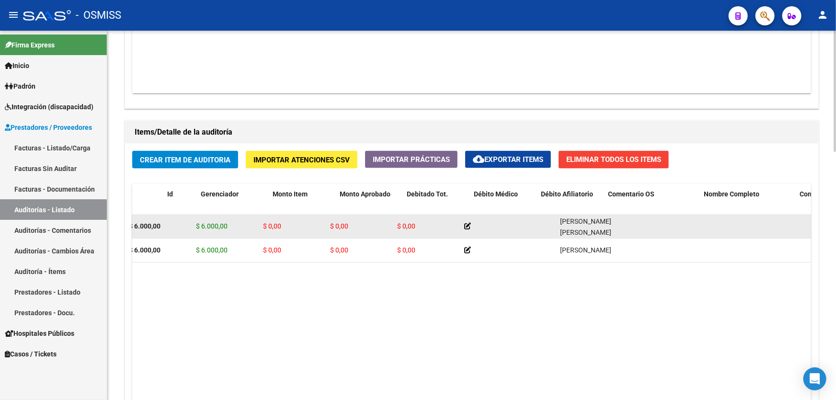
scroll to position [0, 0]
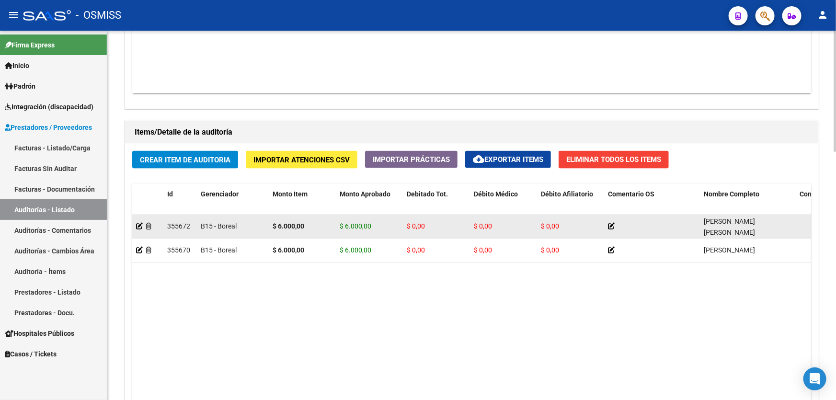
drag, startPoint x: 236, startPoint y: 236, endPoint x: 220, endPoint y: 234, distance: 15.9
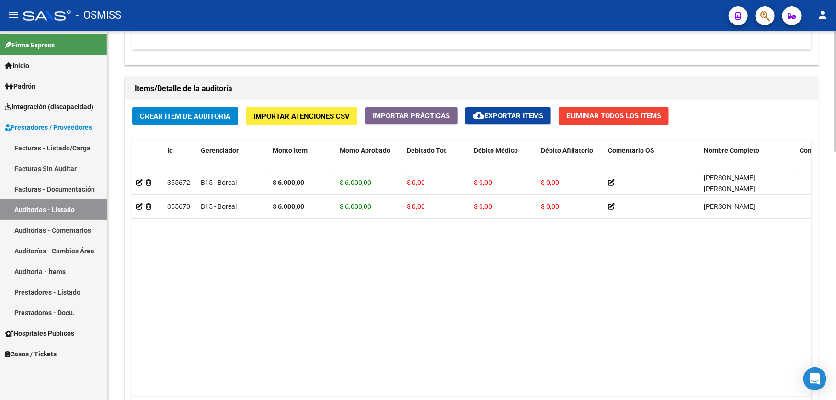
click at [225, 112] on span "Crear Item de Auditoria" at bounding box center [185, 116] width 91 height 9
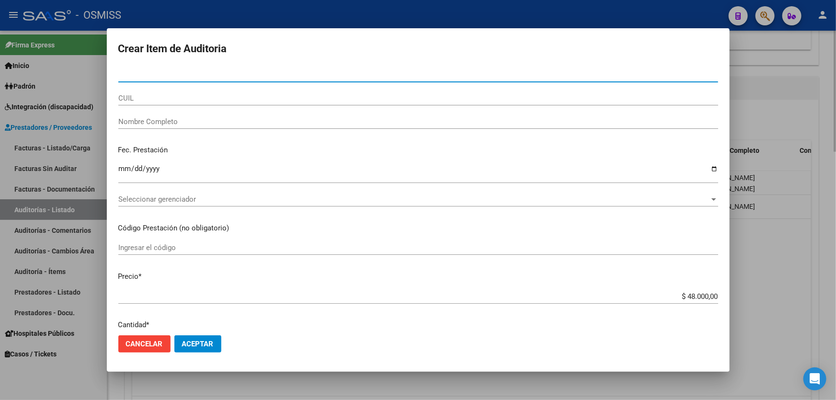
paste input "26453022"
type input "26453022"
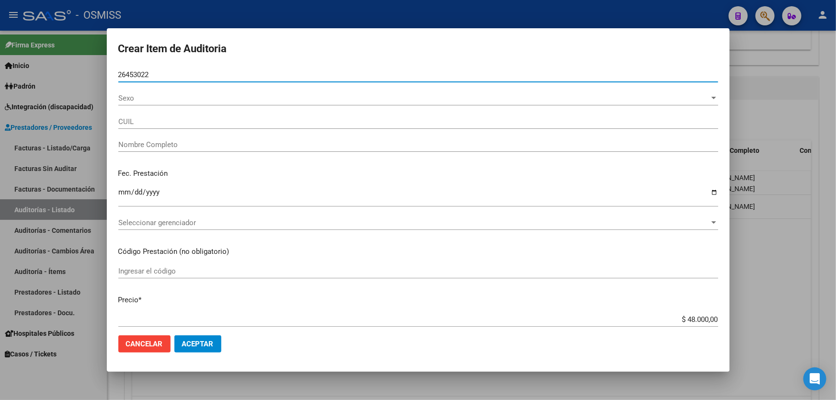
type input "23264530229"
type input "[PERSON_NAME]"
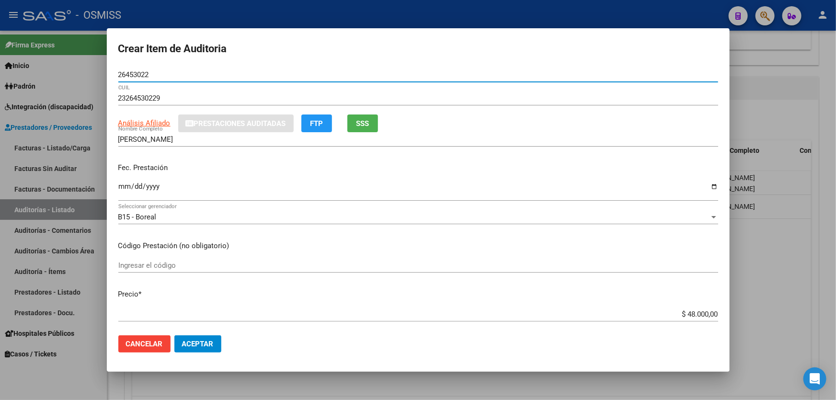
type input "26453022"
click at [126, 192] on input "Ingresar la fecha" at bounding box center [418, 190] width 600 height 15
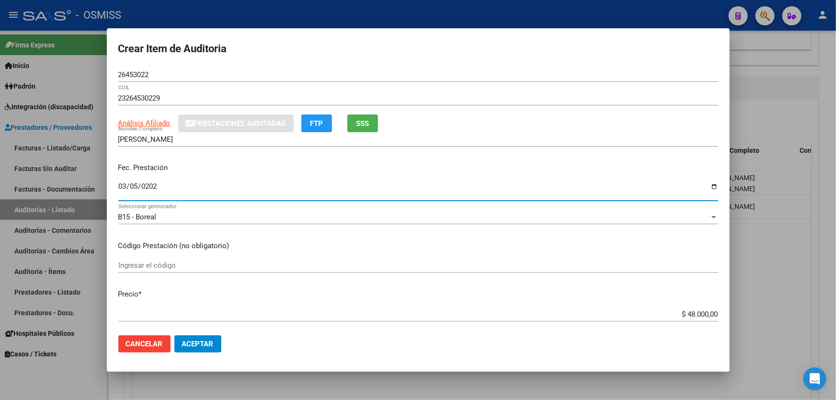
type input "[DATE]"
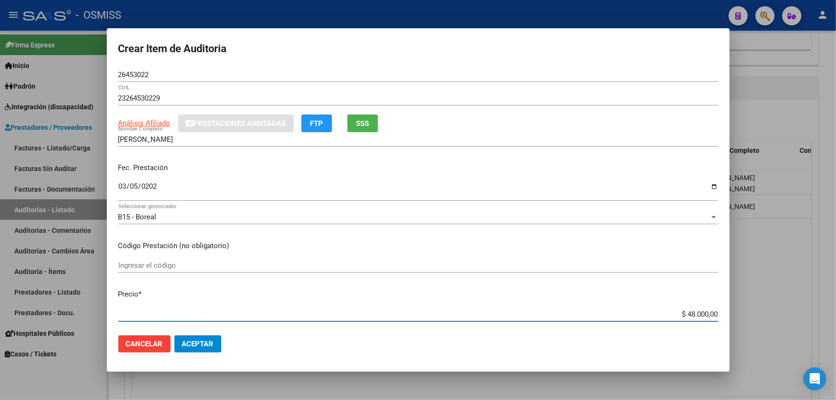
drag, startPoint x: 655, startPoint y: 310, endPoint x: 817, endPoint y: 309, distance: 162.0
click at [796, 314] on div "Crear Item de Auditoria 26453022 Nro Documento 23264530229 CUIL Análisis Afilia…" at bounding box center [418, 200] width 836 height 400
type input "$ 0,06"
type input "$ 0,60"
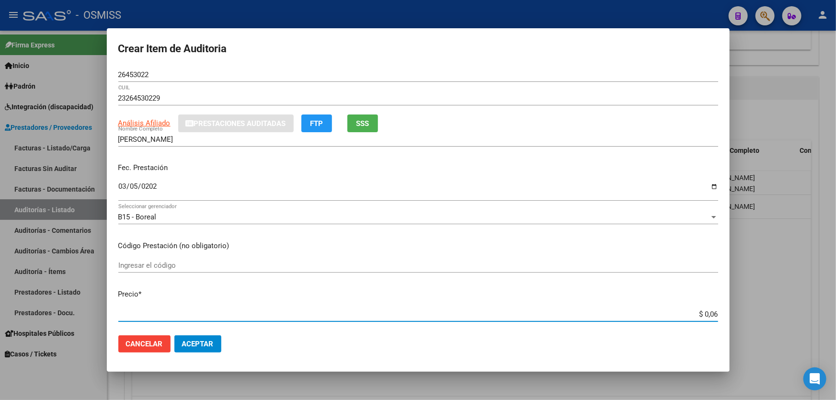
type input "$ 0,60"
type input "$ 6,00"
type input "$ 60,00"
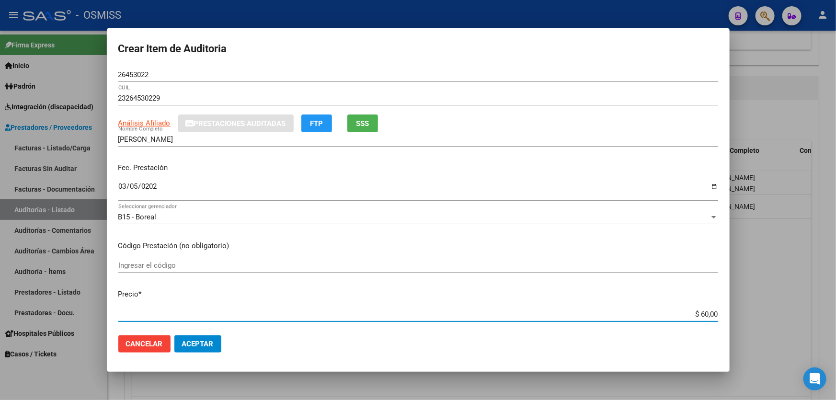
type input "$ 600,00"
type input "$ 6.000,00"
click at [215, 338] on button "Aceptar" at bounding box center [197, 343] width 47 height 17
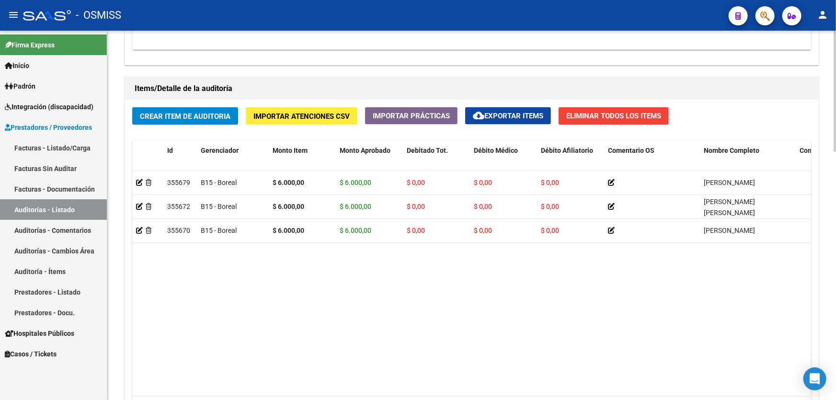
click at [301, 87] on h1 "Items/Detalle de la auditoría" at bounding box center [472, 88] width 674 height 15
click at [327, 268] on datatable-body "355679 B15 - Boreal $ 6.000,00 $ 6.000,00 $ 0,00 $ 0,00 $ 0,00 [PERSON_NAME] 23…" at bounding box center [471, 284] width 679 height 226
click at [599, 299] on datatable-body "355679 B15 - Boreal $ 6.000,00 $ 6.000,00 $ 0,00 $ 0,00 $ 0,00 [PERSON_NAME] 23…" at bounding box center [471, 284] width 679 height 226
